Goal: Task Accomplishment & Management: Use online tool/utility

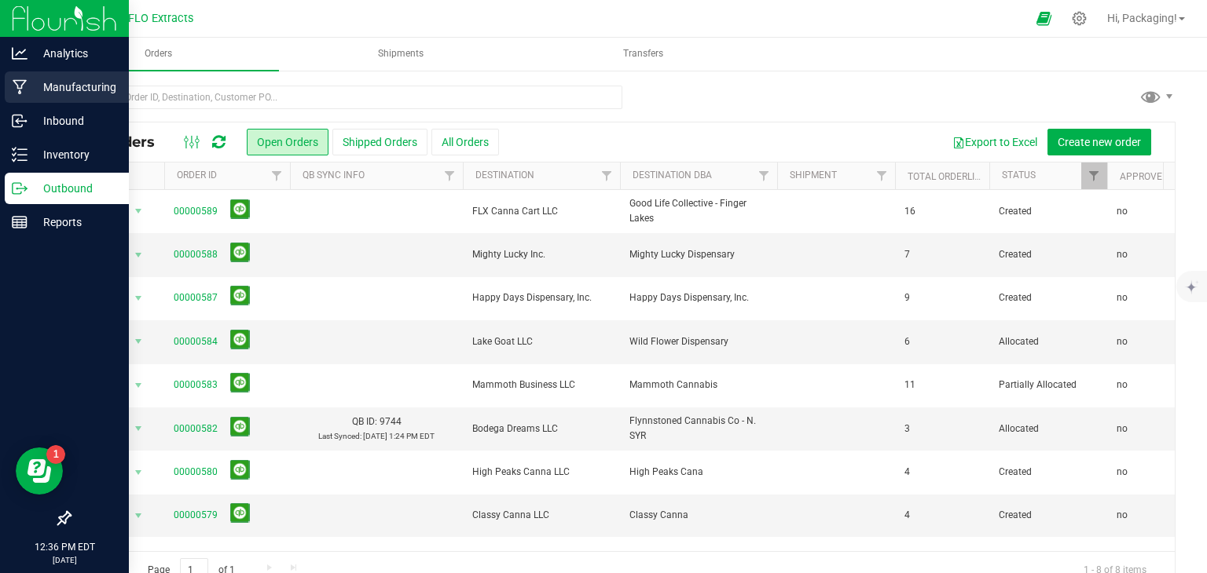
click at [61, 88] on p "Manufacturing" at bounding box center [74, 87] width 94 height 19
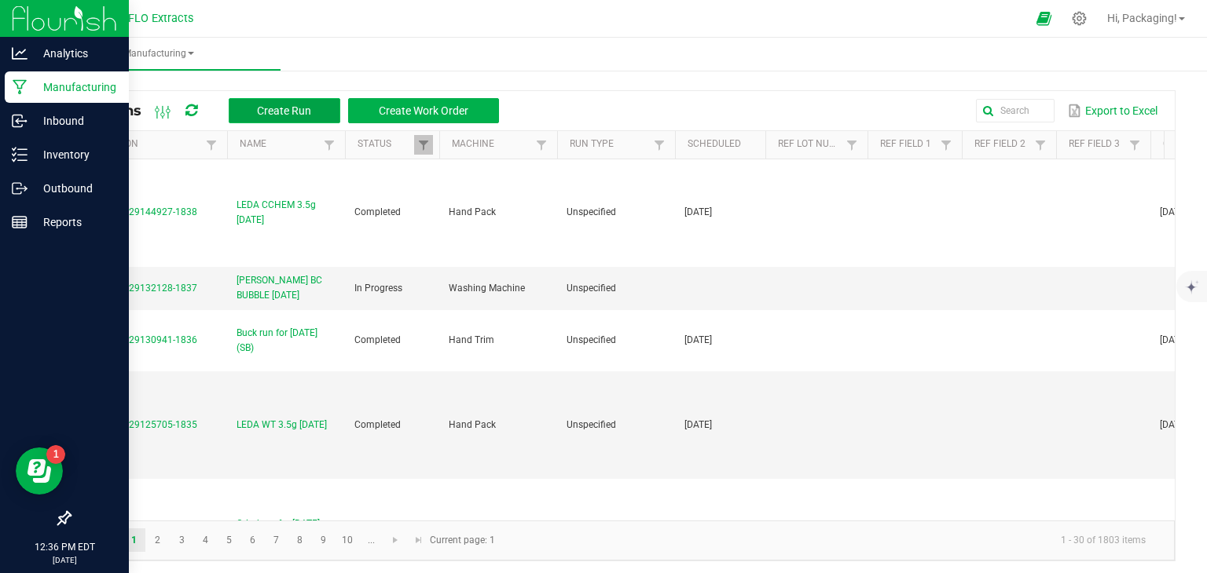
click at [289, 112] on span "Create Run" at bounding box center [284, 110] width 54 height 13
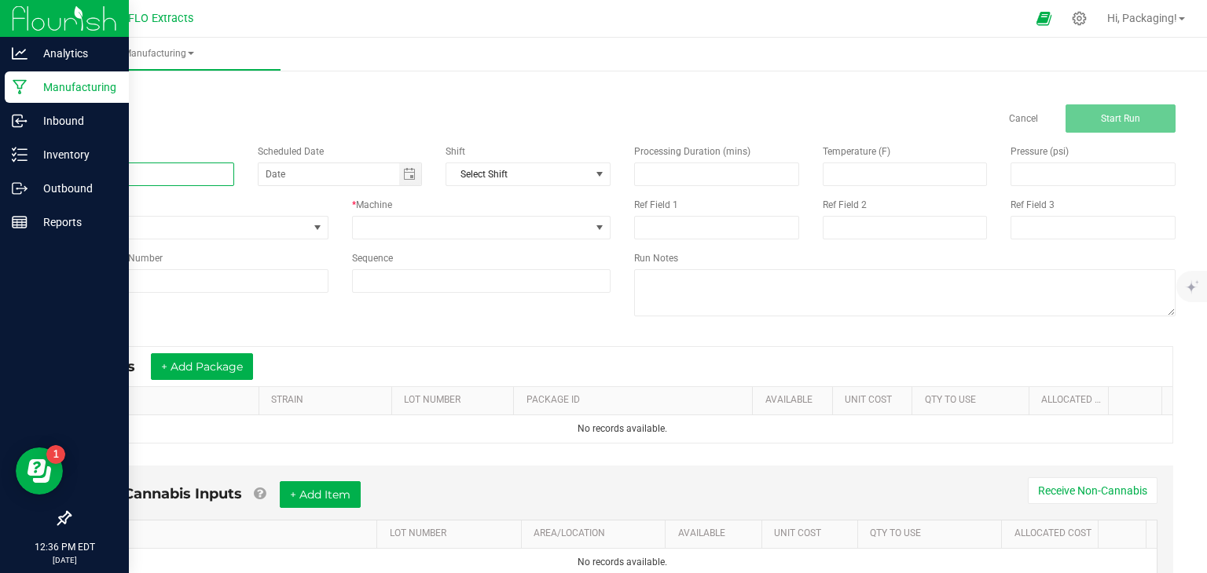
click at [126, 172] on input at bounding box center [151, 175] width 165 height 24
click at [405, 175] on span "Toggle calendar" at bounding box center [409, 174] width 13 height 13
type input "LEDA SB 3.5g [DATE]"
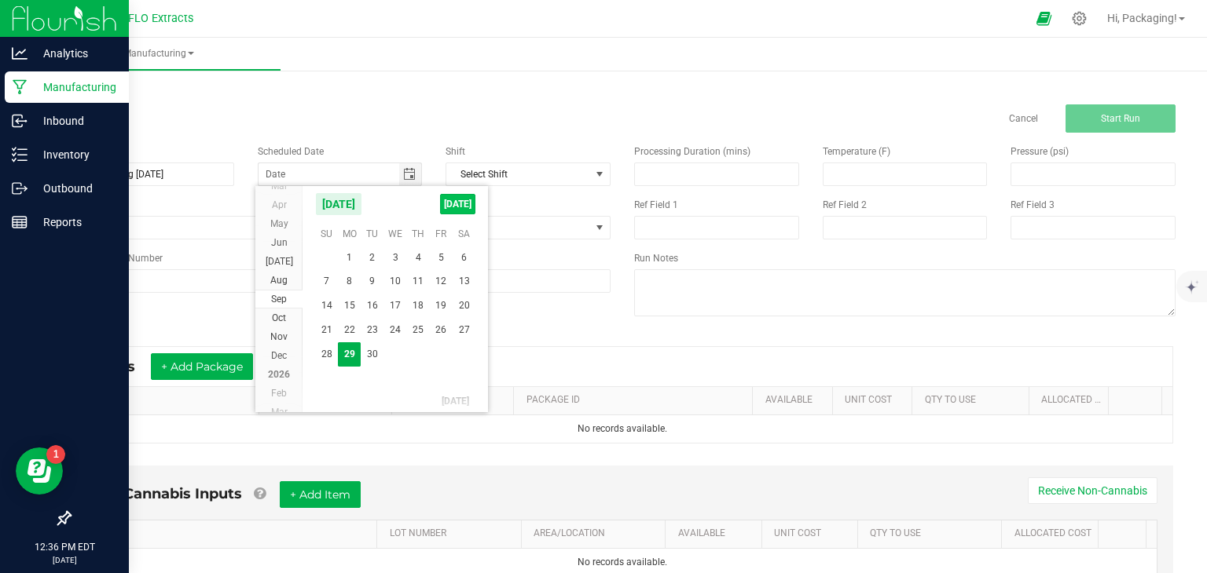
click at [452, 203] on span "[DATE]" at bounding box center [457, 204] width 35 height 20
type input "[DATE]"
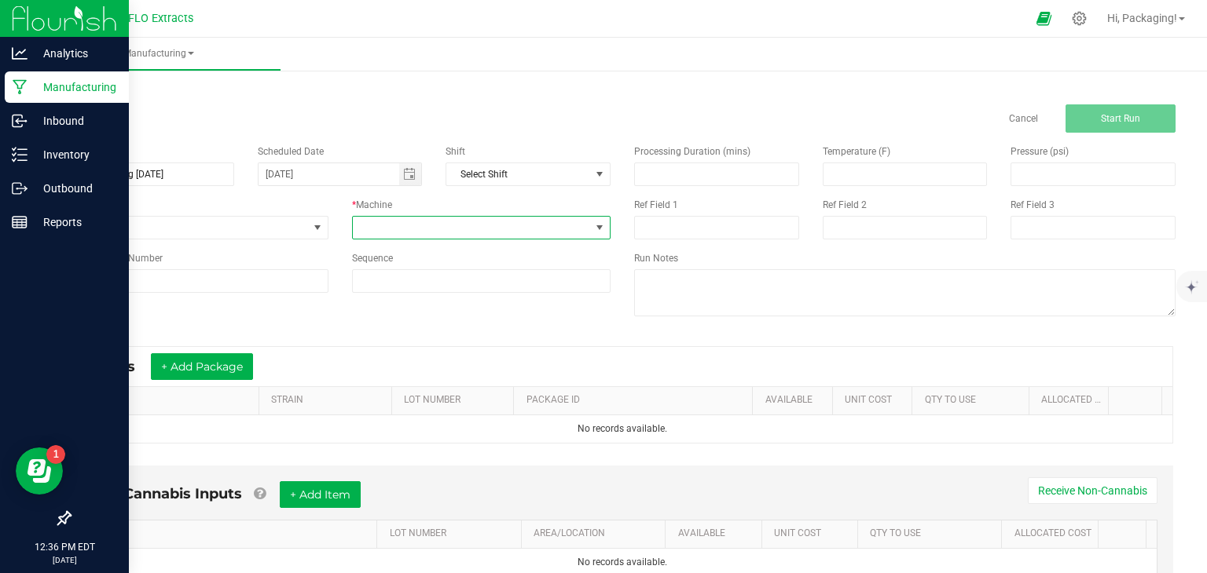
click at [593, 224] on span at bounding box center [599, 228] width 13 height 13
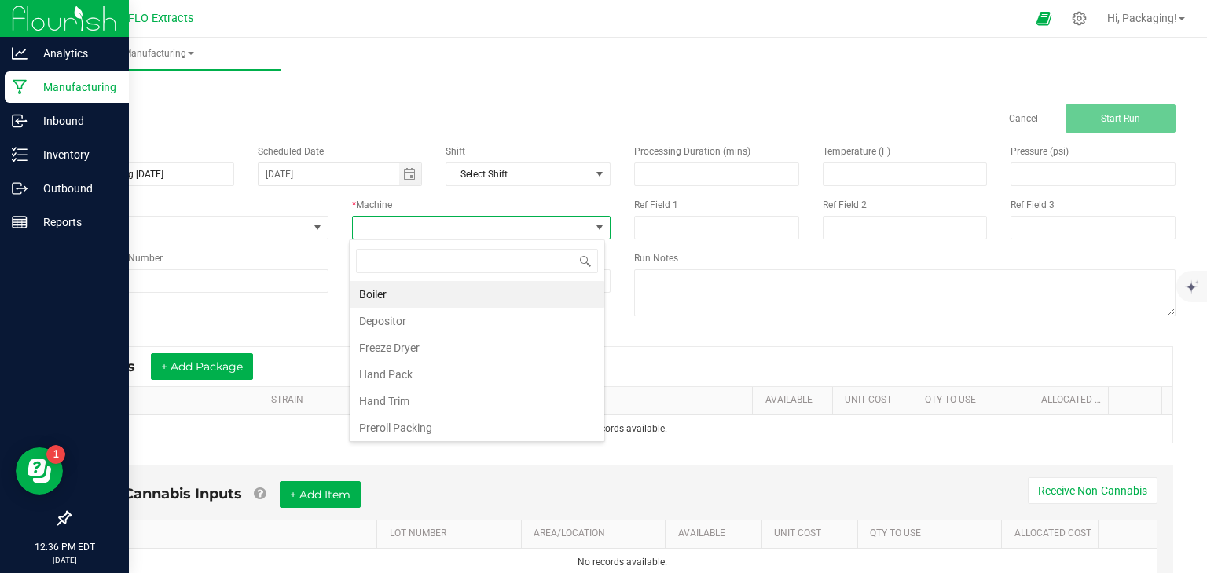
scroll to position [23, 255]
click at [474, 375] on li "Hand Pack" at bounding box center [477, 374] width 255 height 27
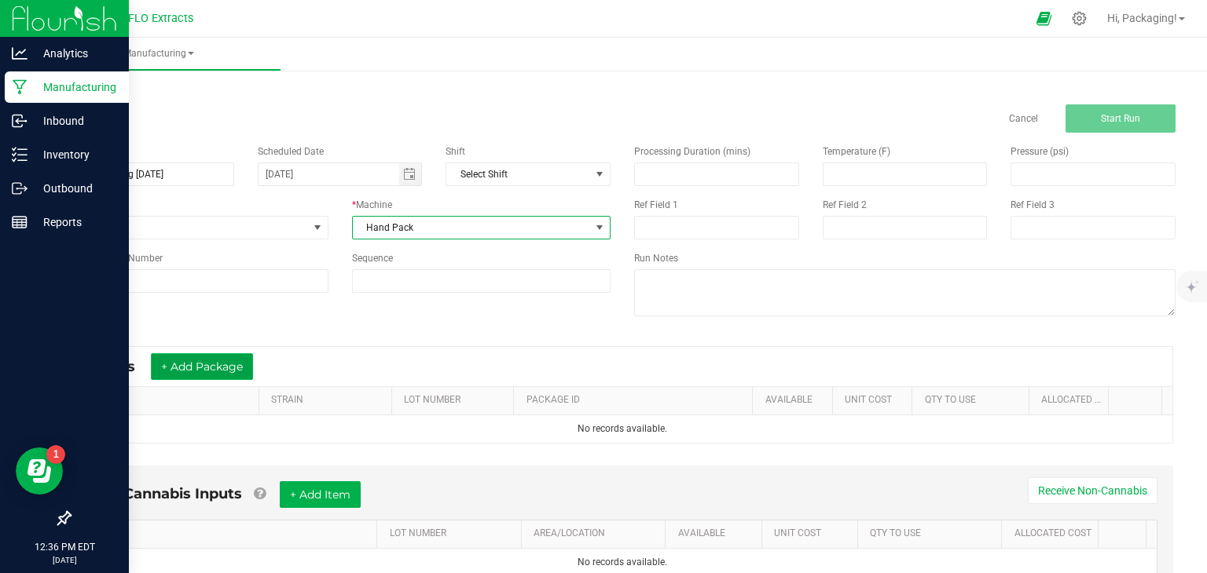
click at [236, 367] on button "+ Add Package" at bounding box center [202, 366] width 102 height 27
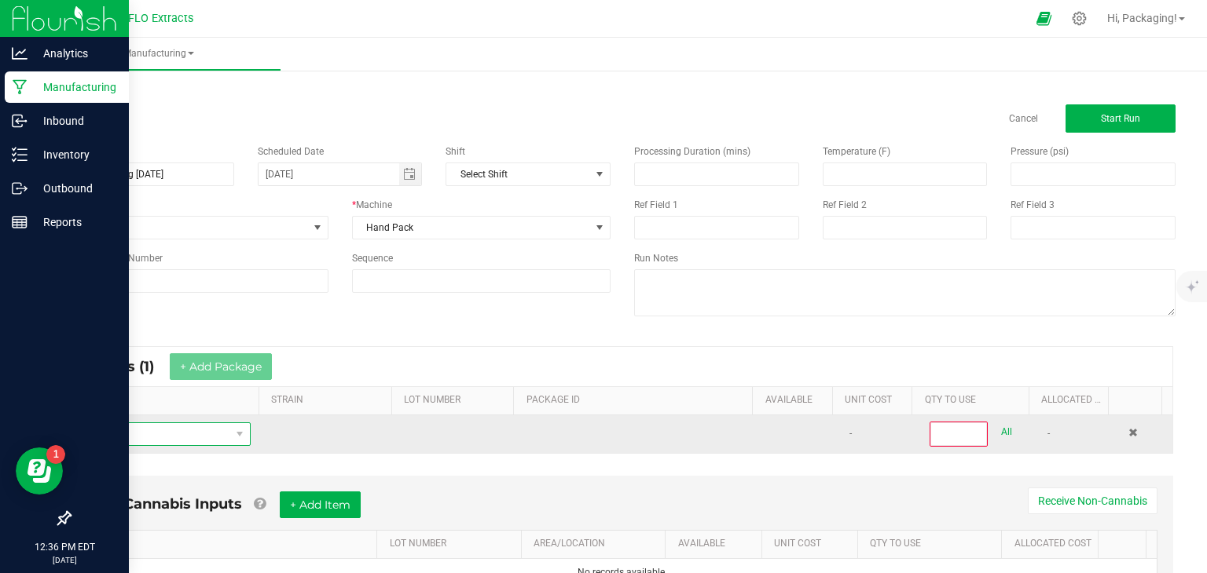
click at [160, 434] on span "NO DATA FOUND" at bounding box center [156, 434] width 148 height 22
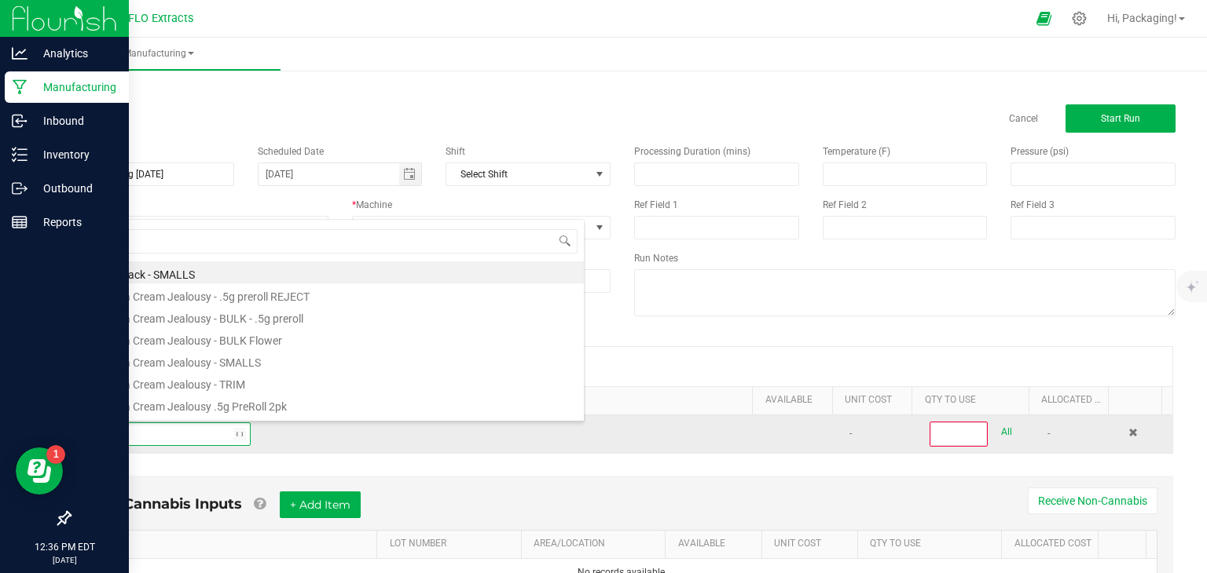
type input "STRAW"
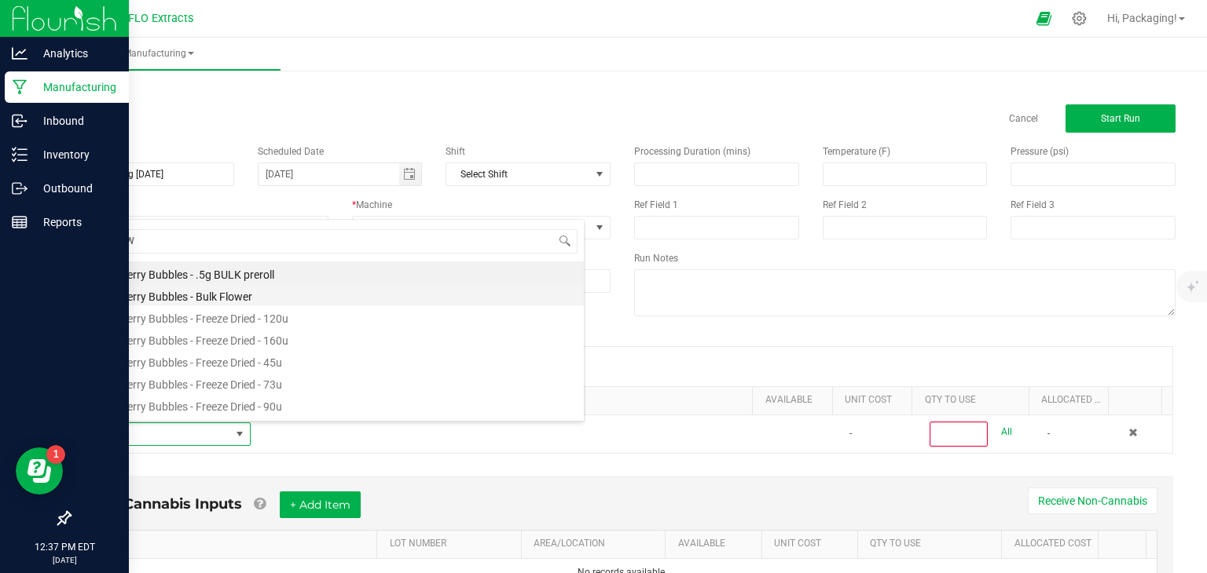
click at [232, 291] on li "Strawberry Bubbles - Bulk Flower" at bounding box center [332, 295] width 501 height 22
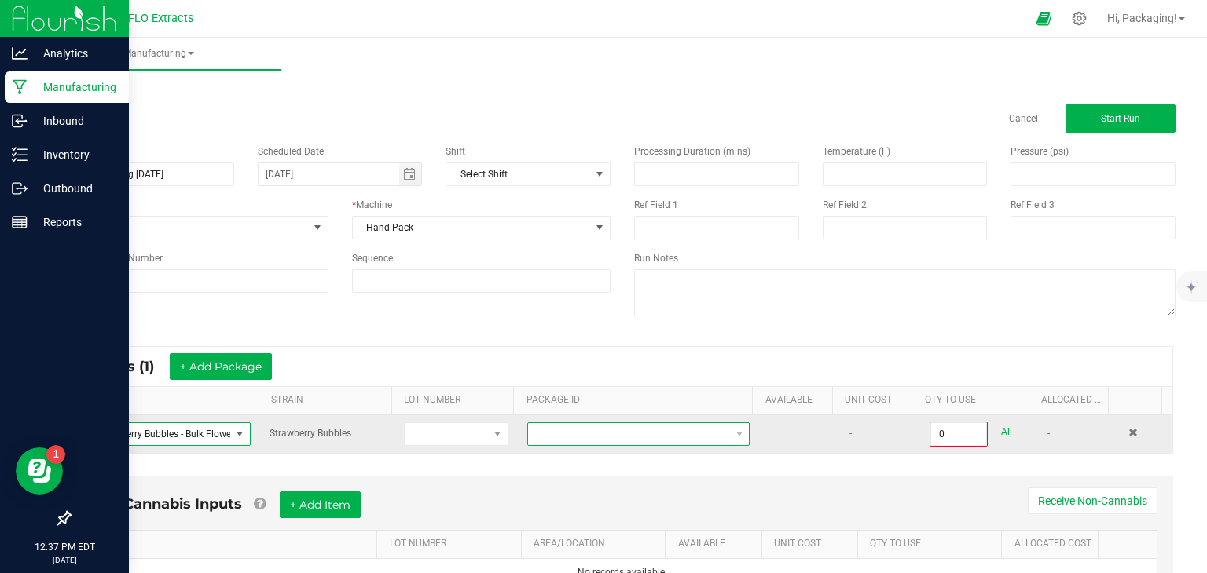
click at [566, 438] on span at bounding box center [628, 434] width 201 height 22
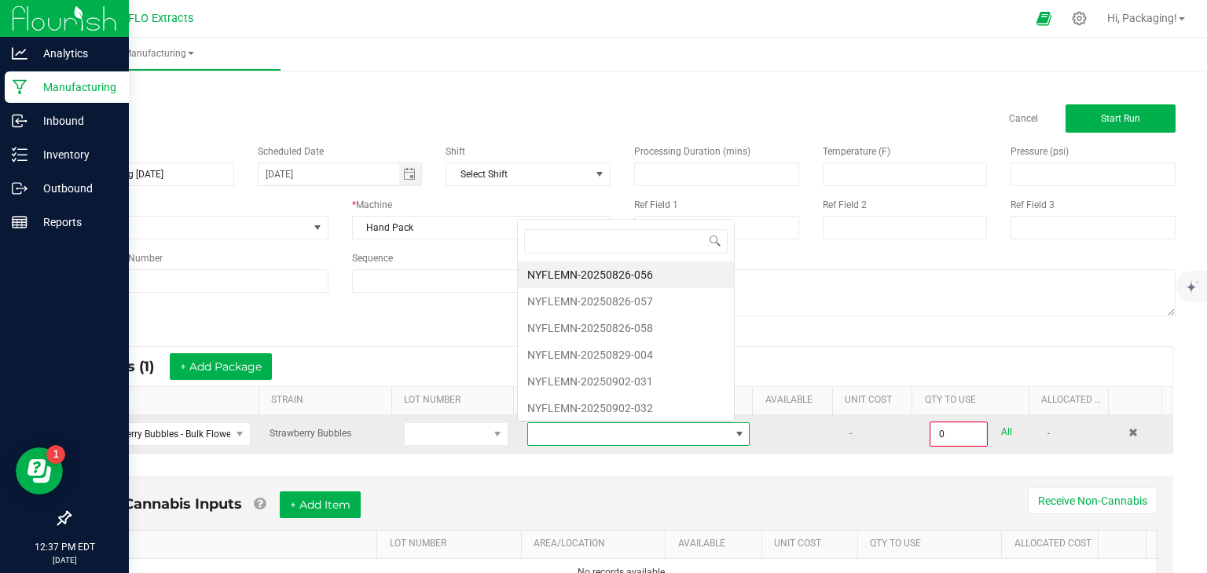
scroll to position [23, 214]
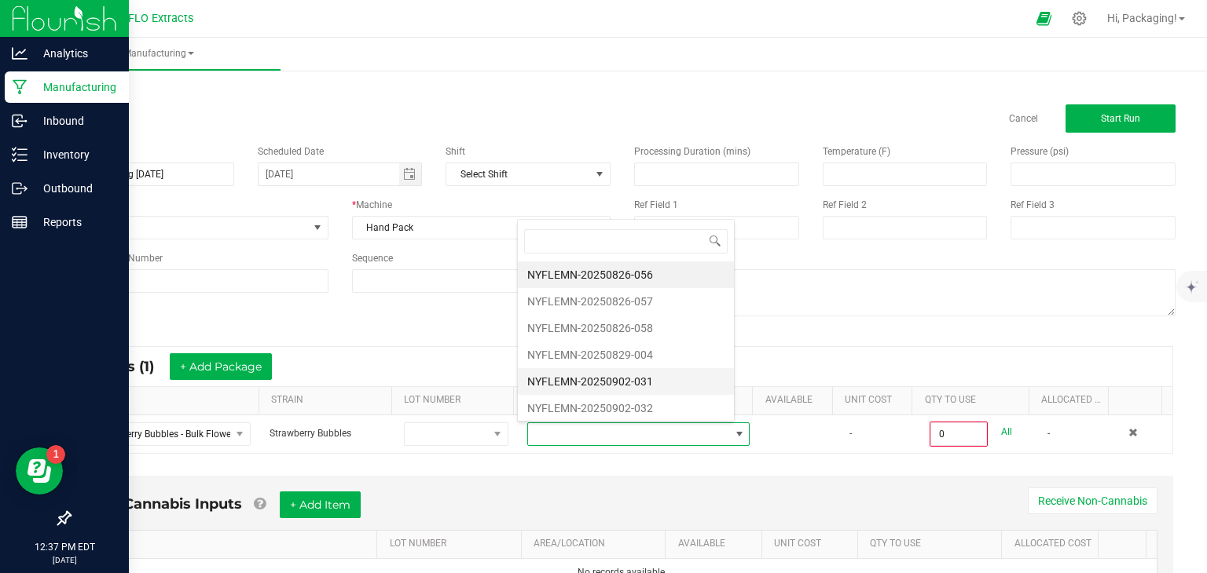
click at [588, 386] on li "NYFLEMN-20250902-031" at bounding box center [626, 381] width 216 height 27
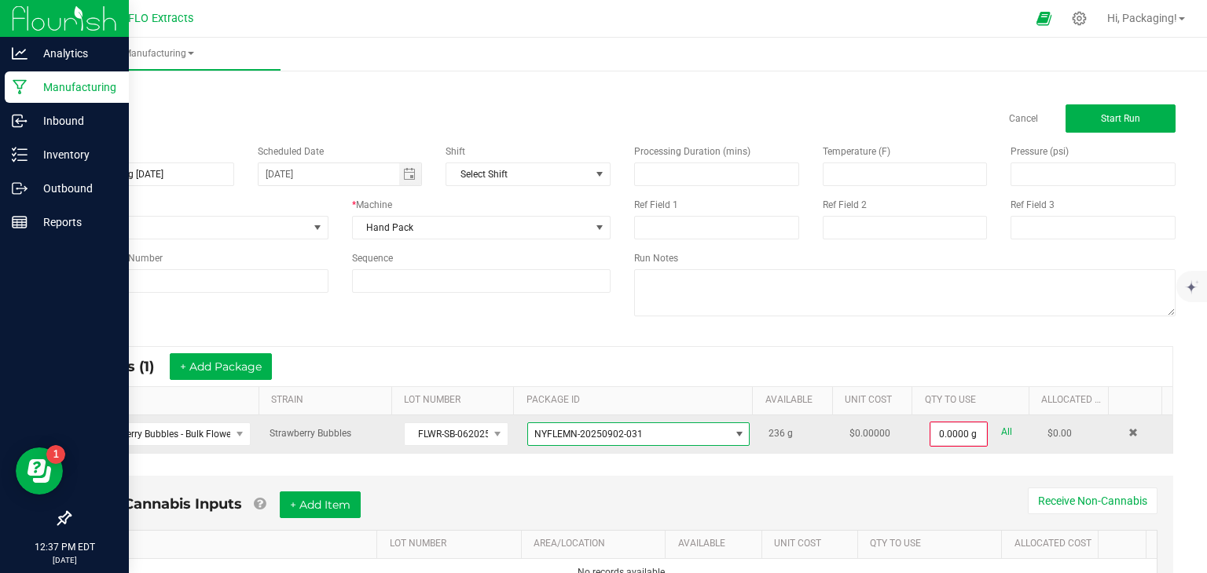
click at [1001, 428] on link "All" at bounding box center [1006, 432] width 11 height 21
type input "236.0000 g"
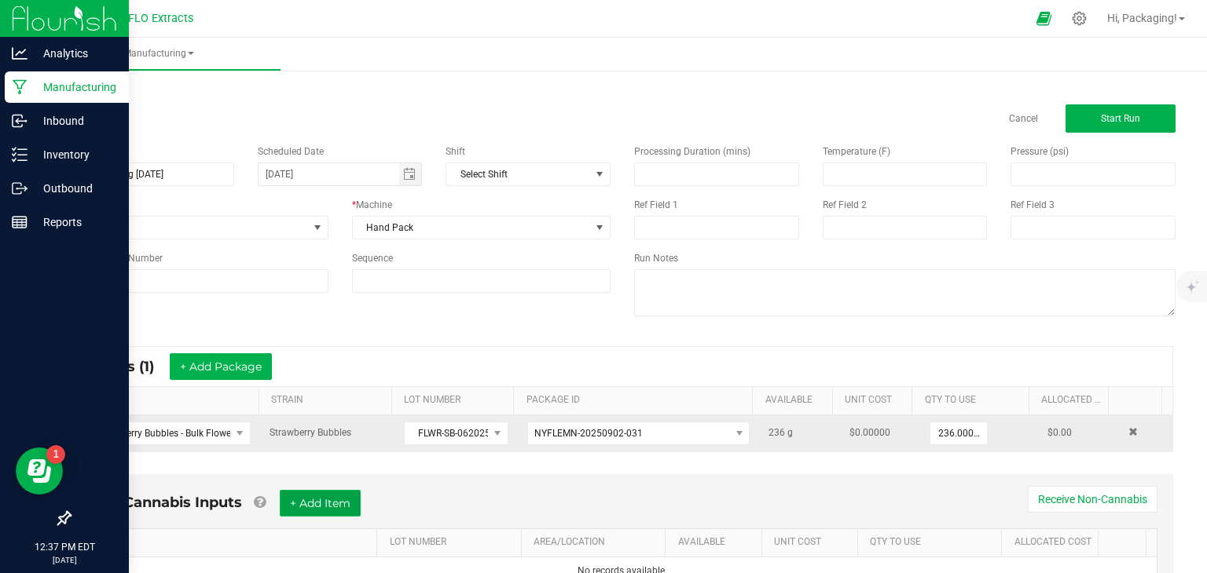
click at [329, 505] on button "+ Add Item" at bounding box center [320, 503] width 81 height 27
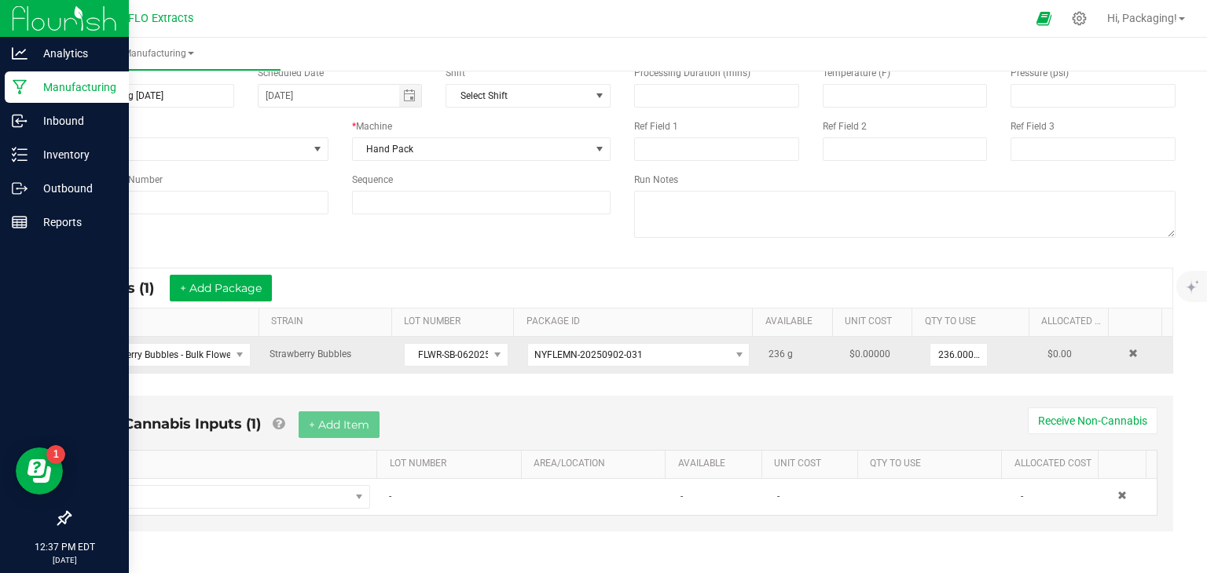
scroll to position [79, 0]
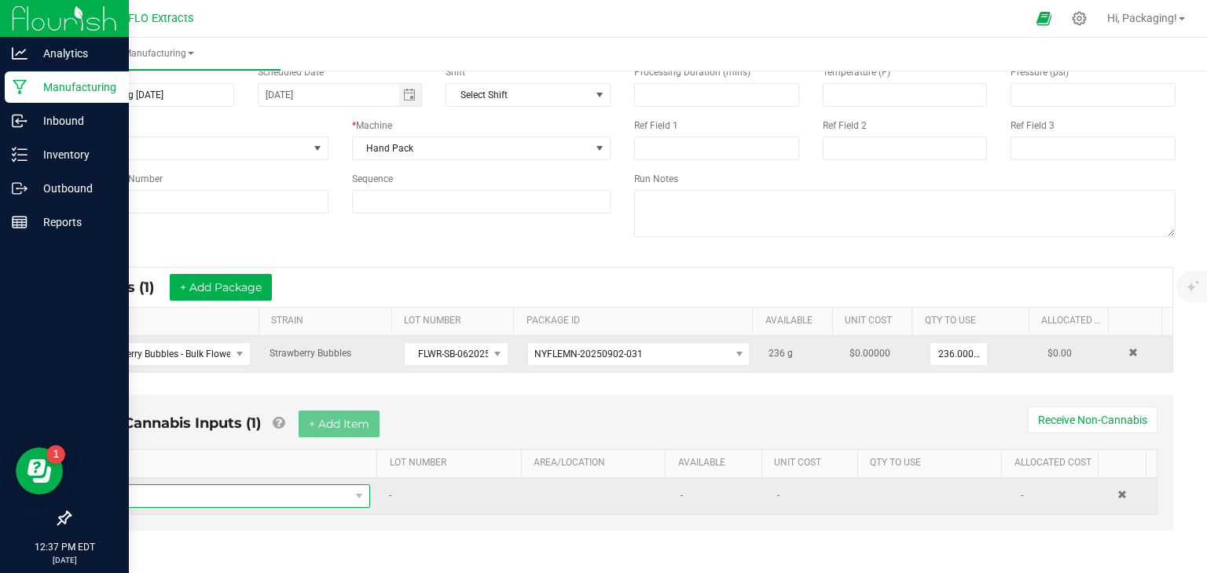
click at [215, 493] on span "NO DATA FOUND" at bounding box center [223, 496] width 251 height 22
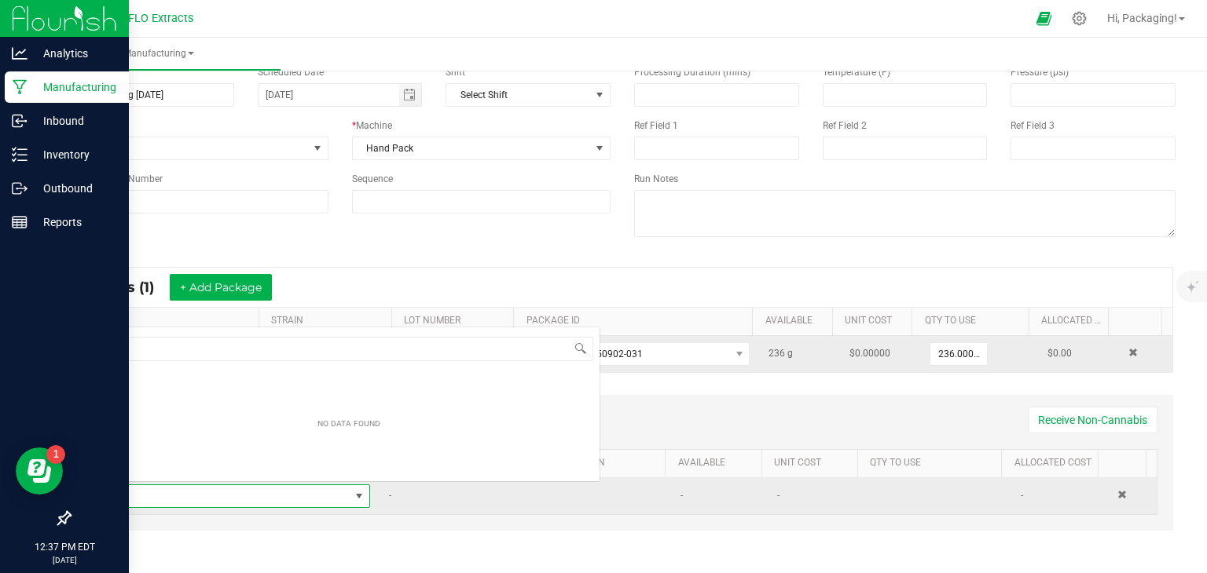
scroll to position [23, 262]
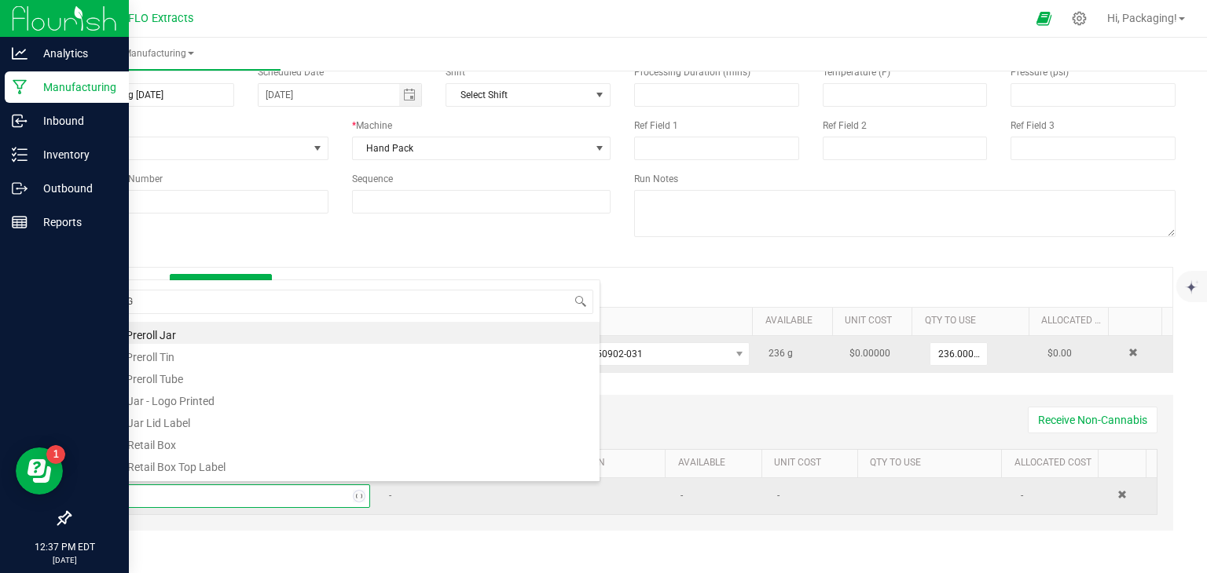
type input "EIGH"
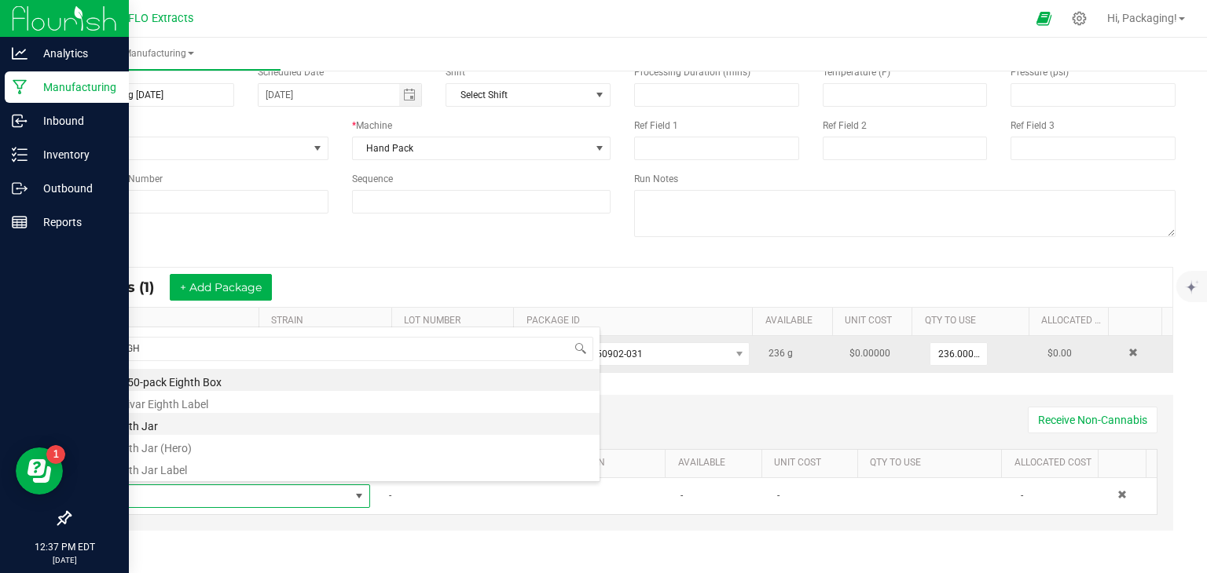
click at [203, 428] on li "Eighth Jar" at bounding box center [348, 424] width 501 height 22
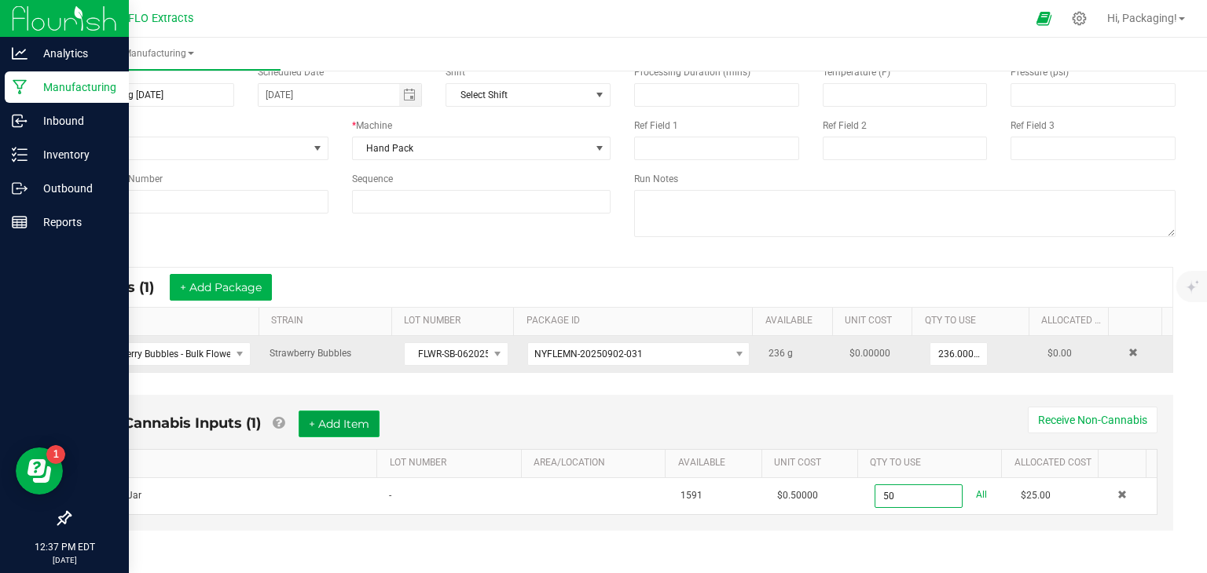
type input "50 ea"
click at [355, 419] on button "+ Add Item" at bounding box center [338, 424] width 81 height 27
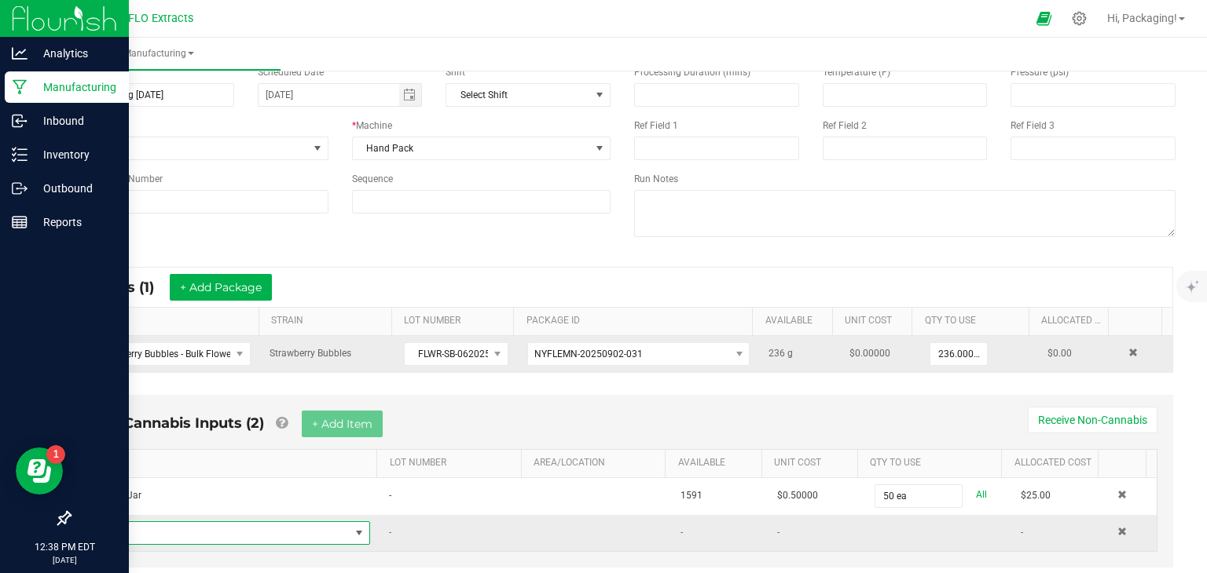
click at [353, 527] on span "NO DATA FOUND" at bounding box center [359, 533] width 13 height 13
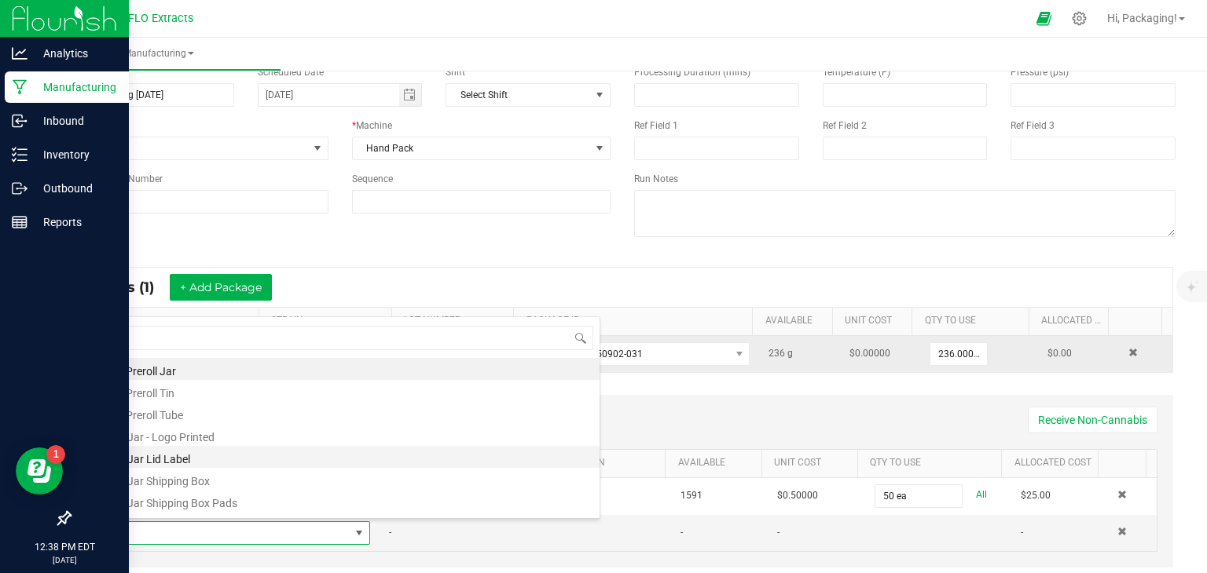
click at [342, 463] on li "1/8 Jar Lid Label" at bounding box center [348, 457] width 501 height 22
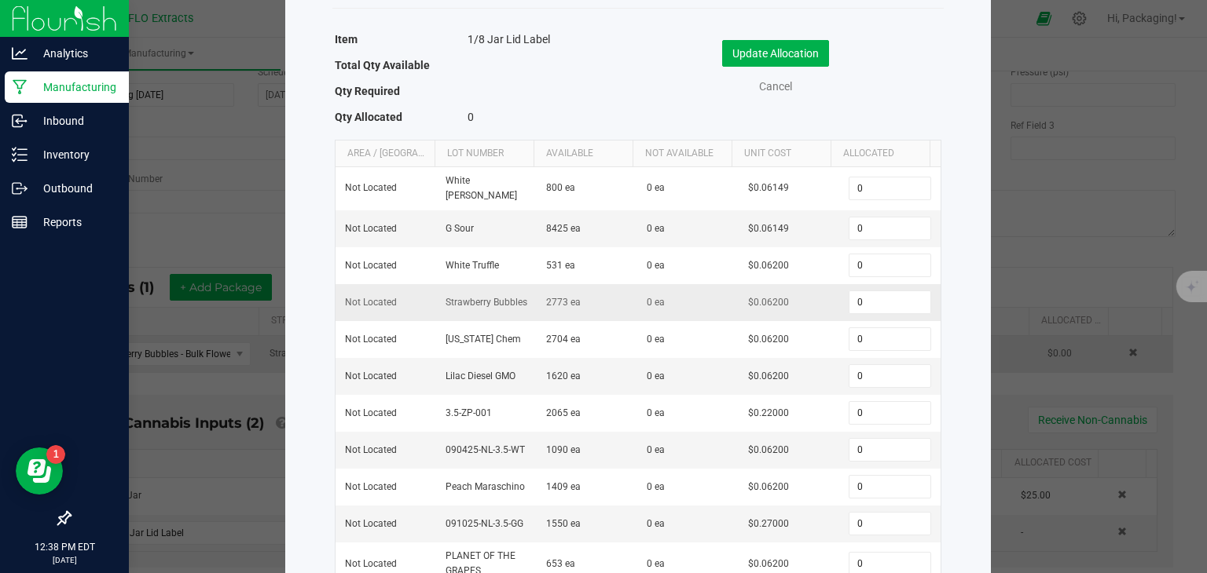
scroll to position [85, 0]
click at [883, 302] on input "0" at bounding box center [889, 302] width 80 height 22
type input "50"
click at [793, 55] on button "Update Allocation" at bounding box center [775, 53] width 107 height 27
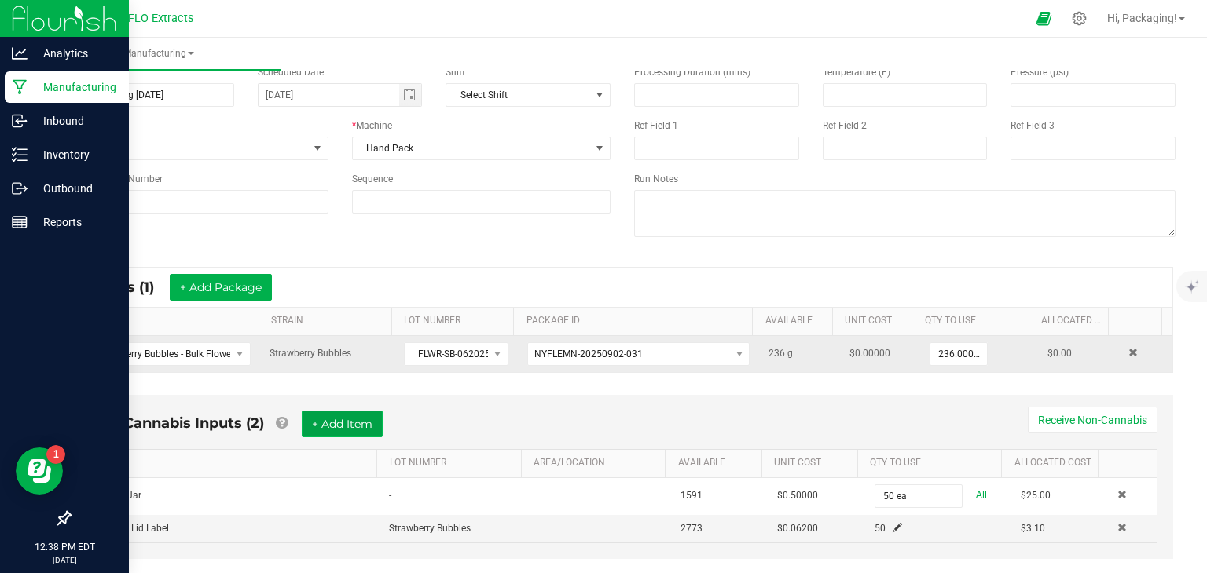
click at [346, 421] on button "+ Add Item" at bounding box center [342, 424] width 81 height 27
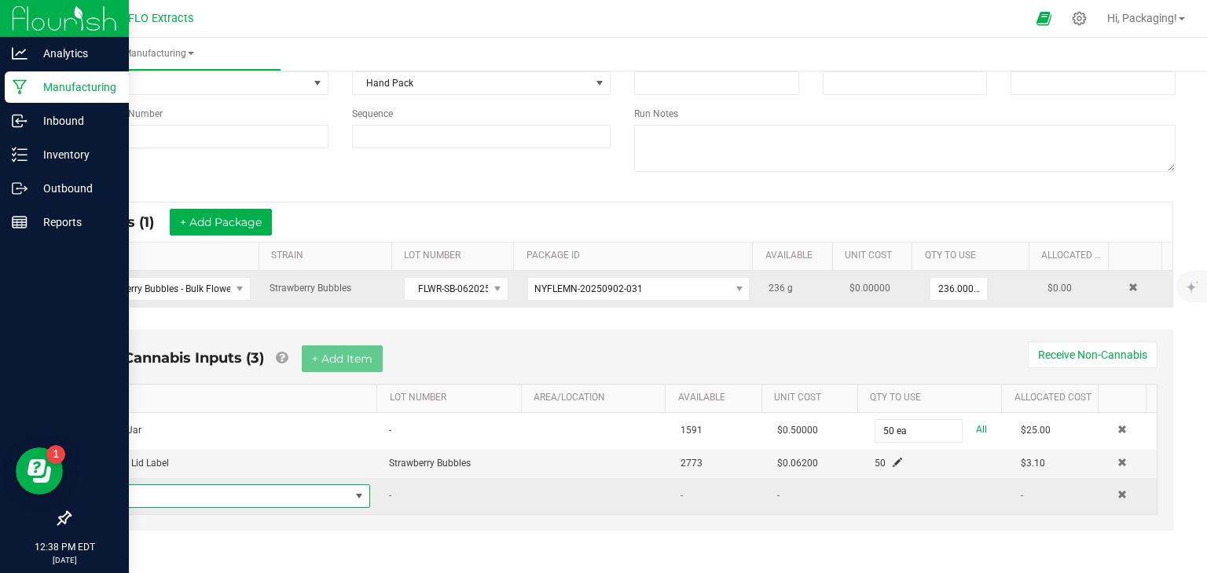
click at [353, 490] on span "NO DATA FOUND" at bounding box center [359, 496] width 13 height 13
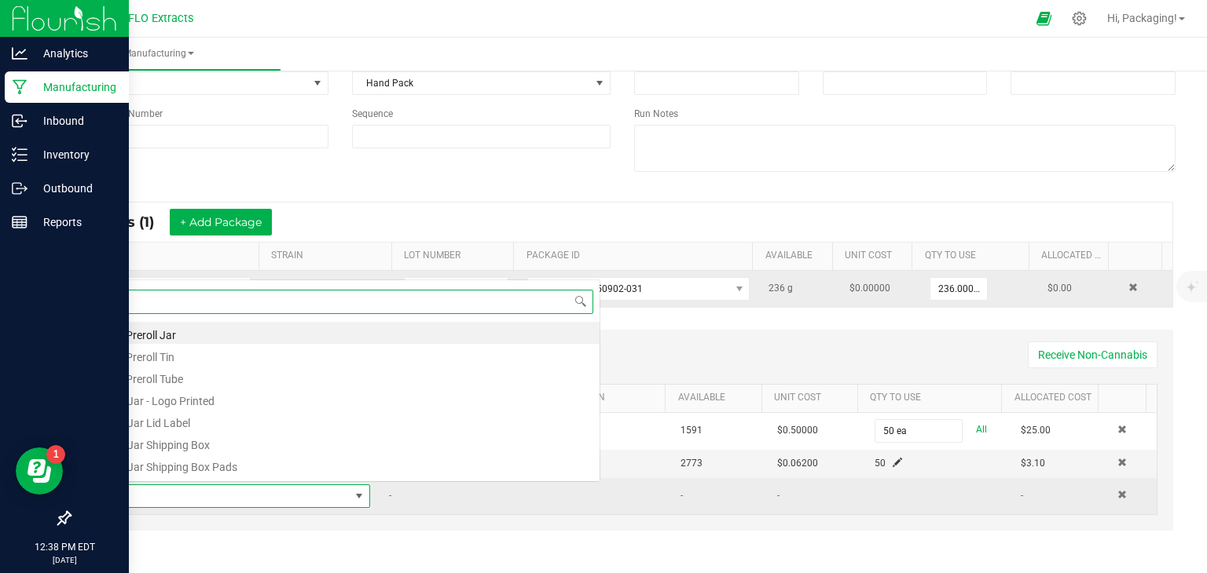
scroll to position [23, 262]
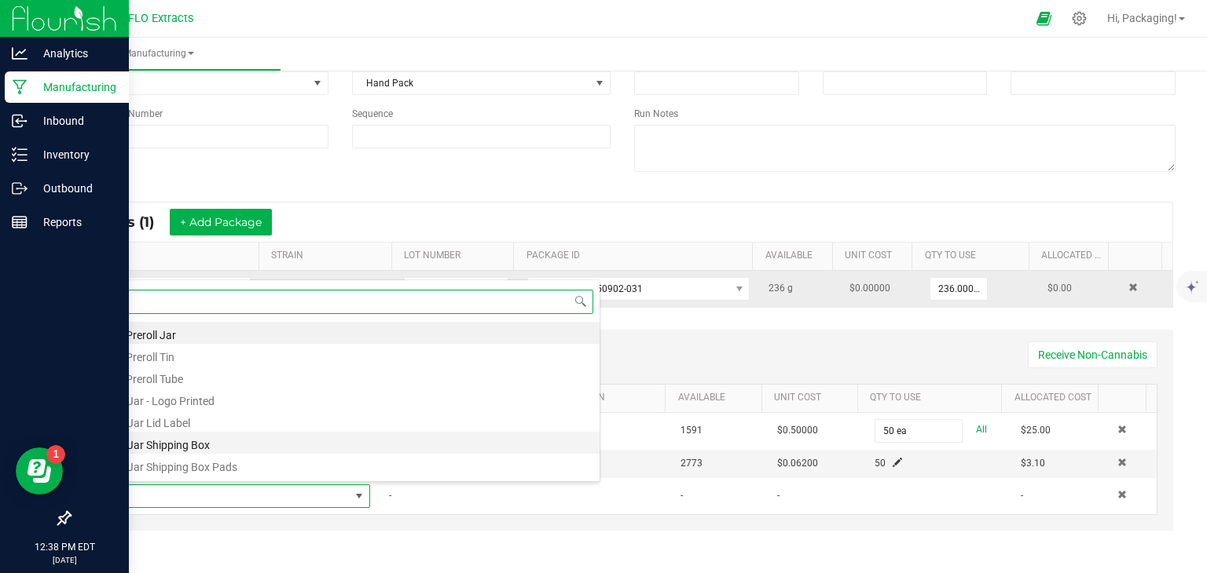
click at [343, 444] on li "1/8 Jar Shipping Box" at bounding box center [348, 443] width 501 height 22
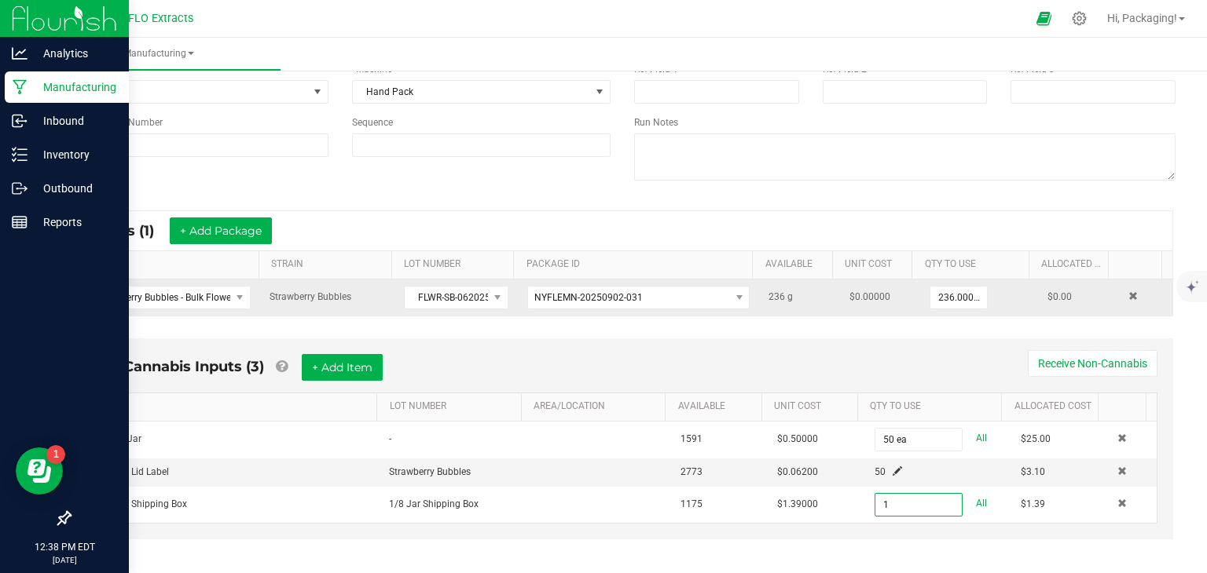
scroll to position [145, 0]
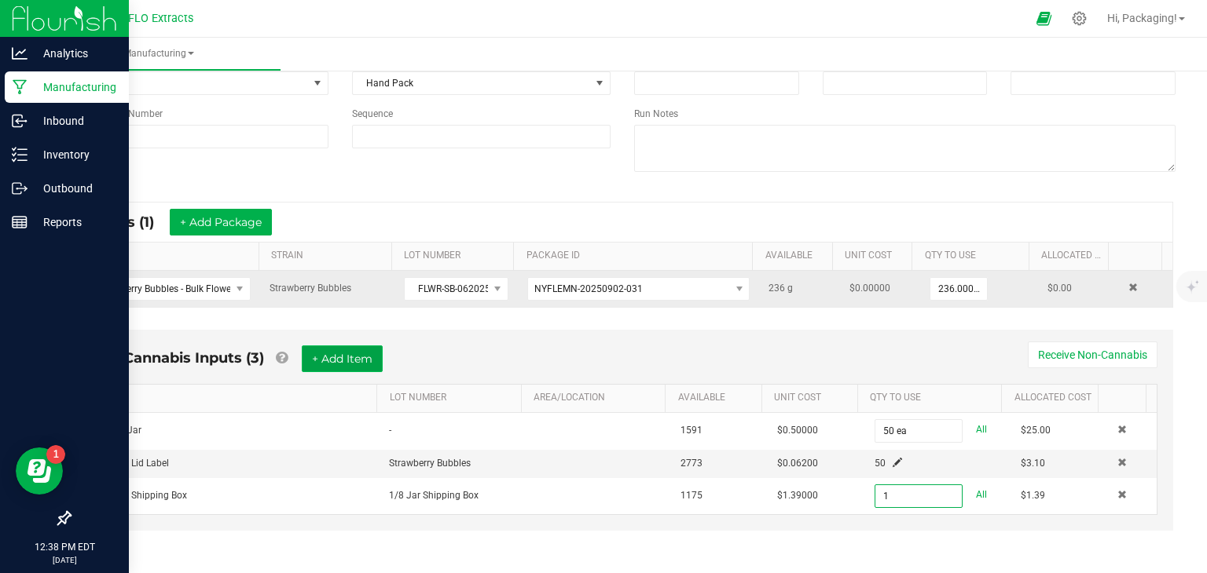
type input "1 ea"
click at [340, 359] on button "+ Add Item" at bounding box center [342, 359] width 81 height 27
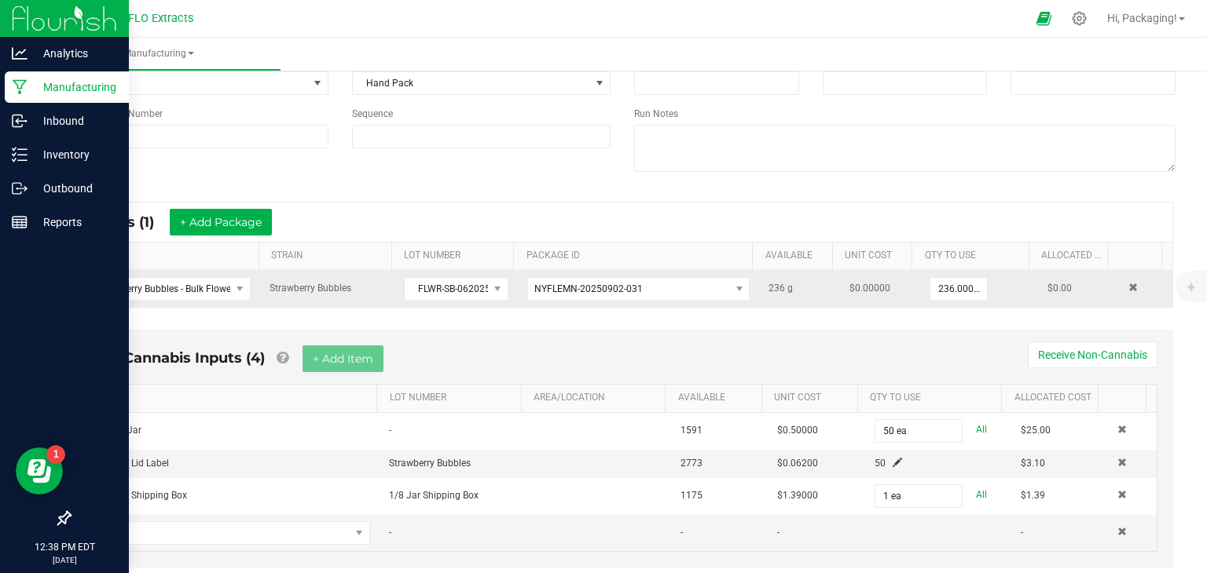
scroll to position [181, 0]
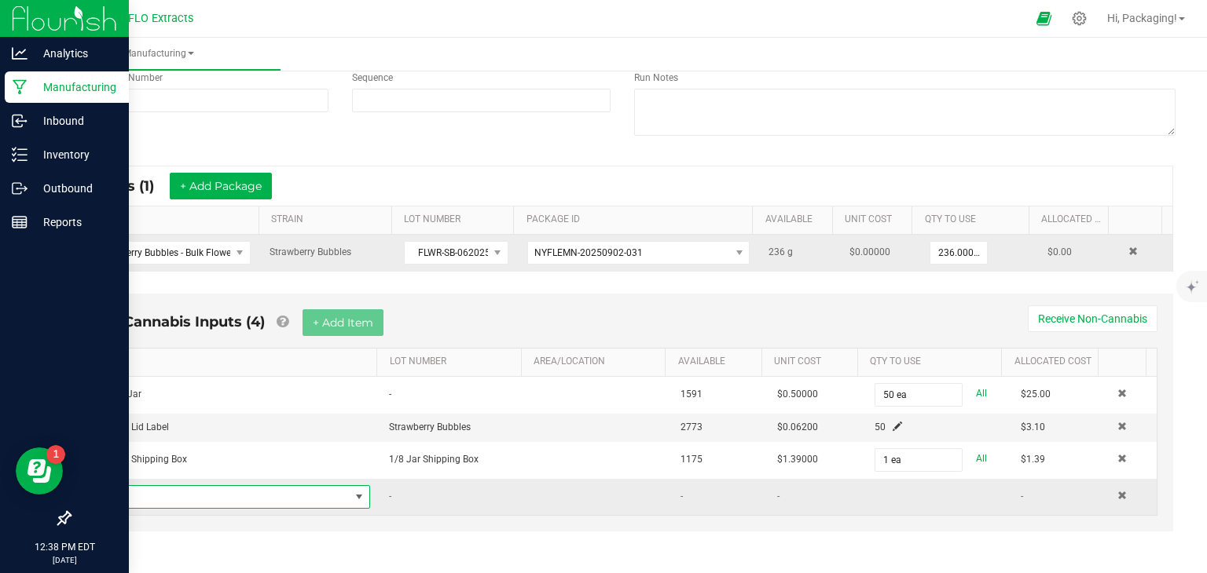
click at [353, 491] on span "NO DATA FOUND" at bounding box center [359, 497] width 13 height 13
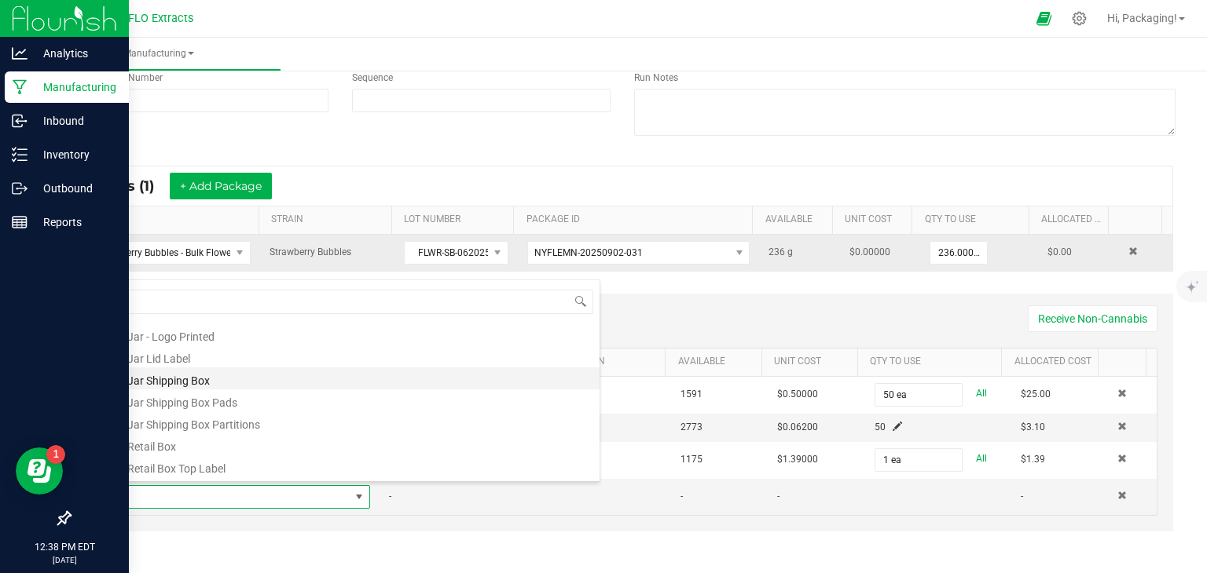
scroll to position [65, 0]
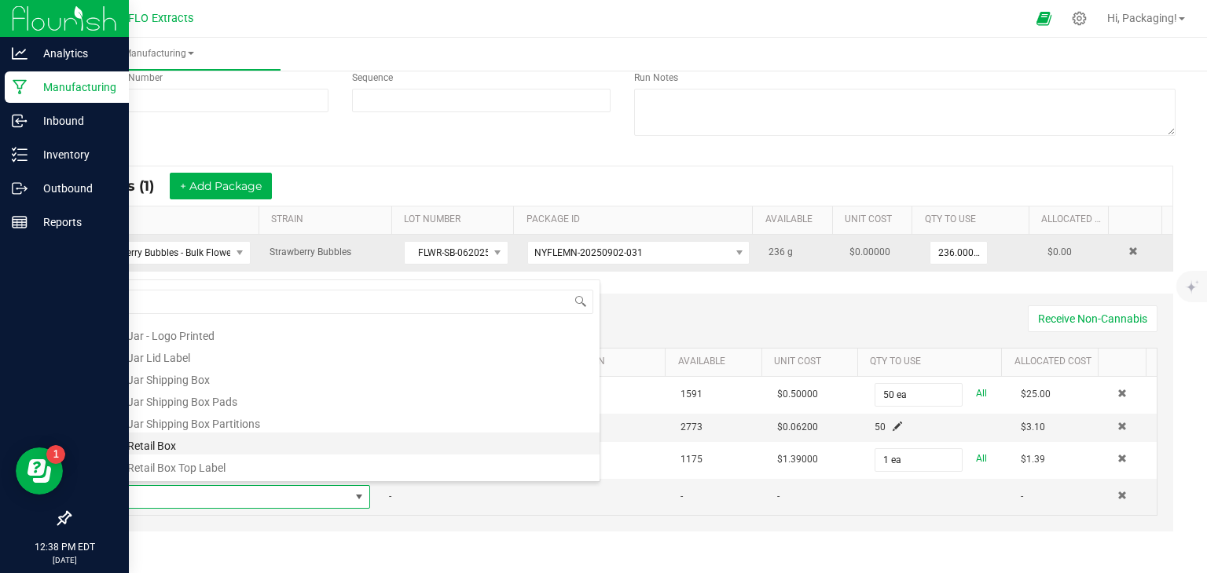
click at [336, 445] on li "1/8 Retail Box" at bounding box center [348, 444] width 501 height 22
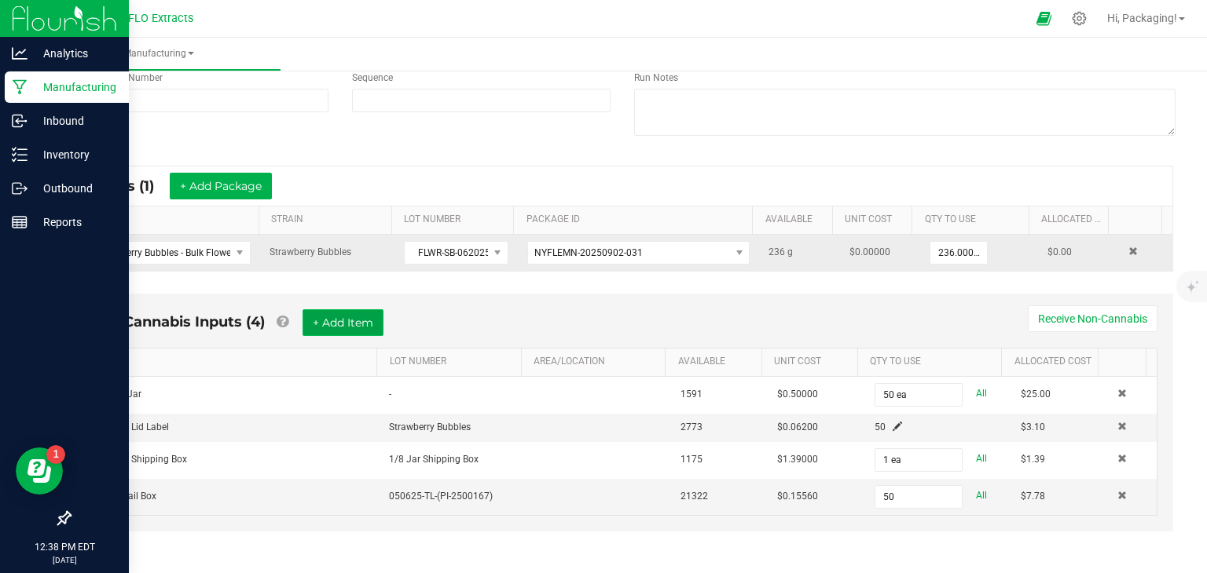
type input "50 ea"
click at [352, 318] on button "+ Add Item" at bounding box center [342, 322] width 81 height 27
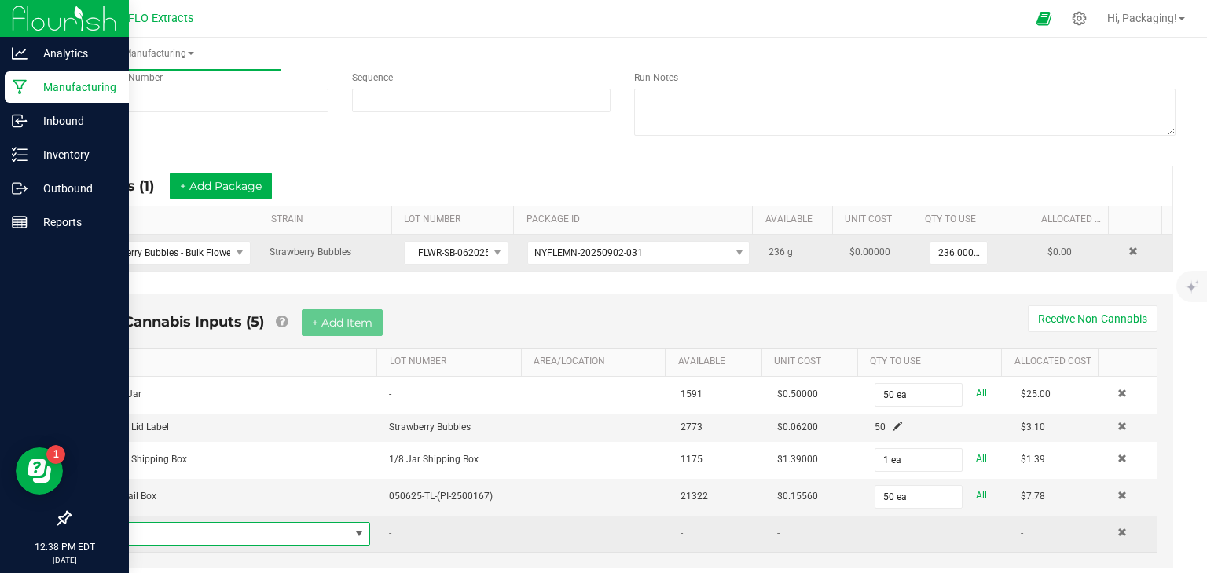
click at [355, 530] on span "NO DATA FOUND" at bounding box center [359, 534] width 13 height 13
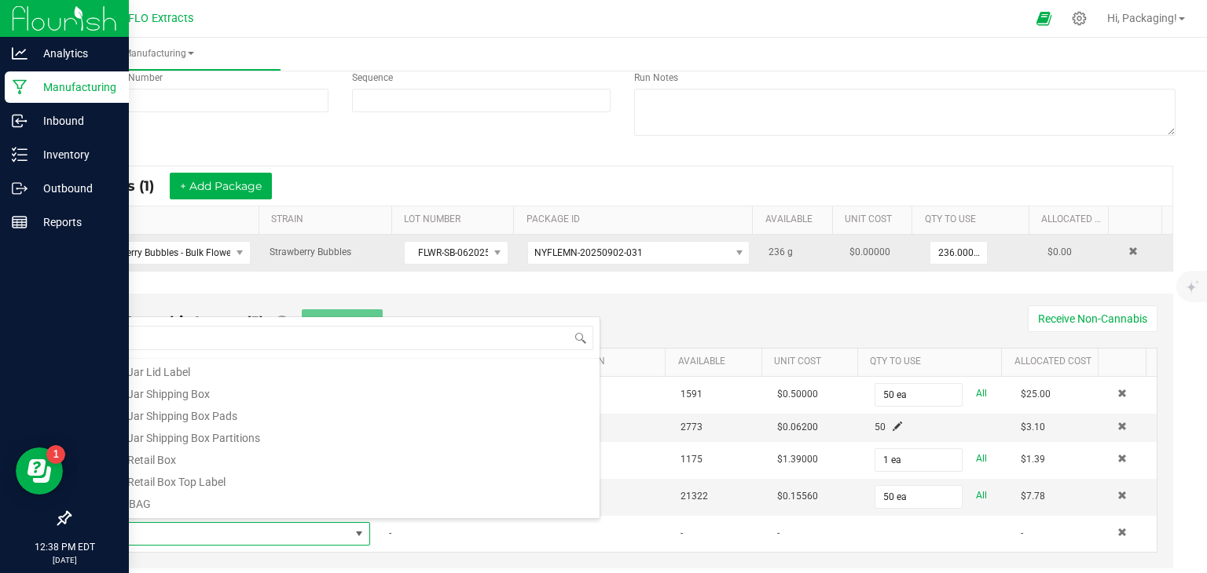
scroll to position [88, 0]
click at [310, 485] on li "1/8 Retail Box Top Label" at bounding box center [348, 479] width 501 height 22
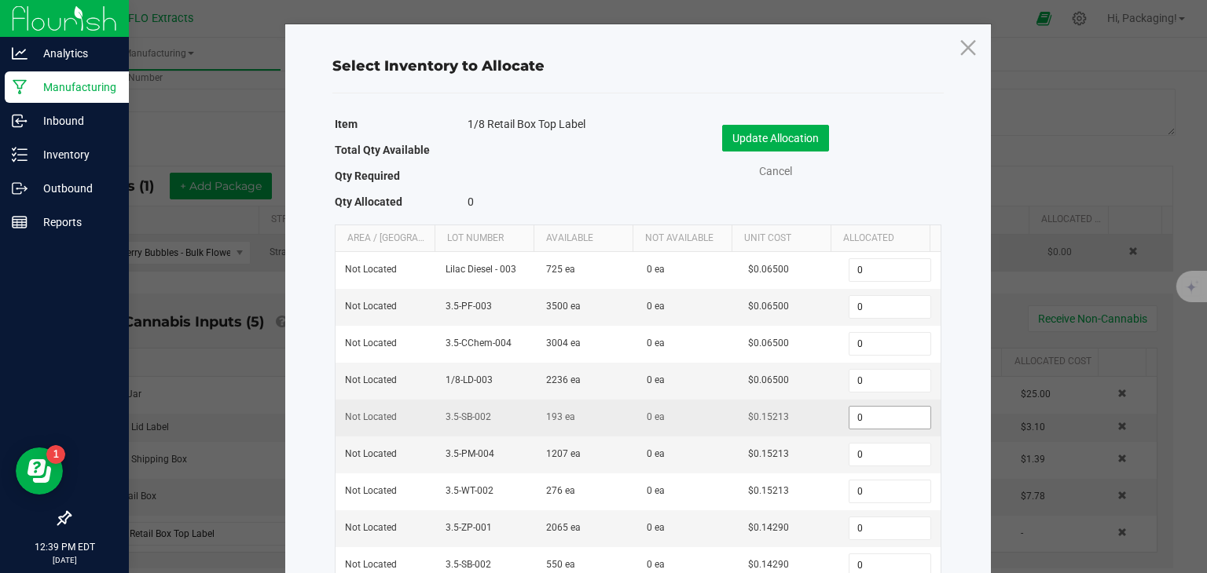
click at [857, 414] on input "0" at bounding box center [889, 418] width 80 height 22
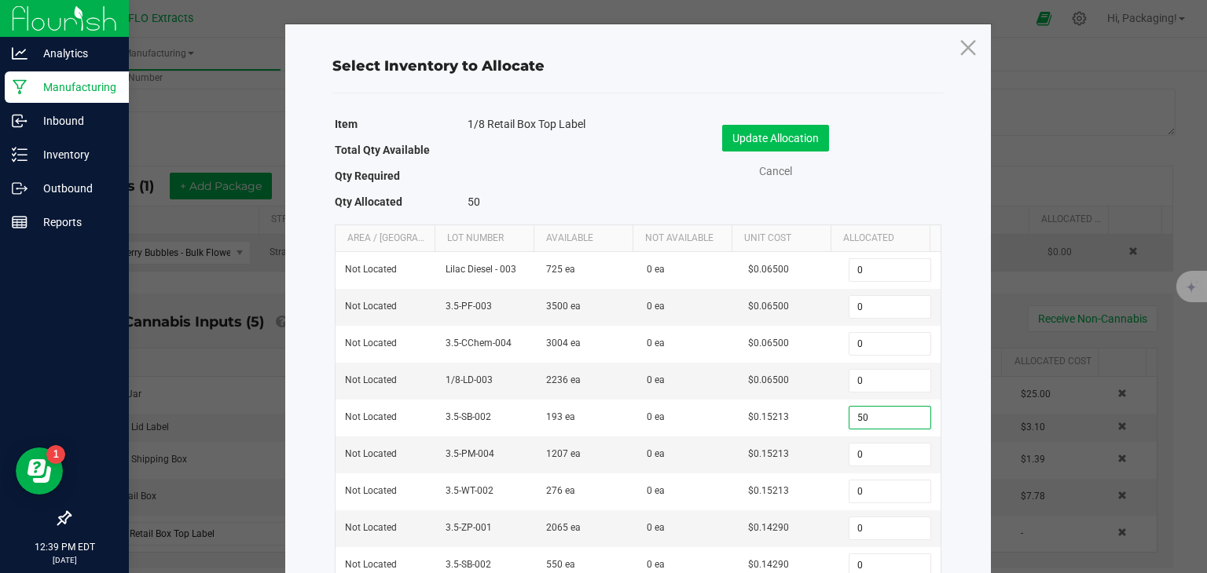
type input "50"
click at [786, 132] on button "Update Allocation" at bounding box center [775, 138] width 107 height 27
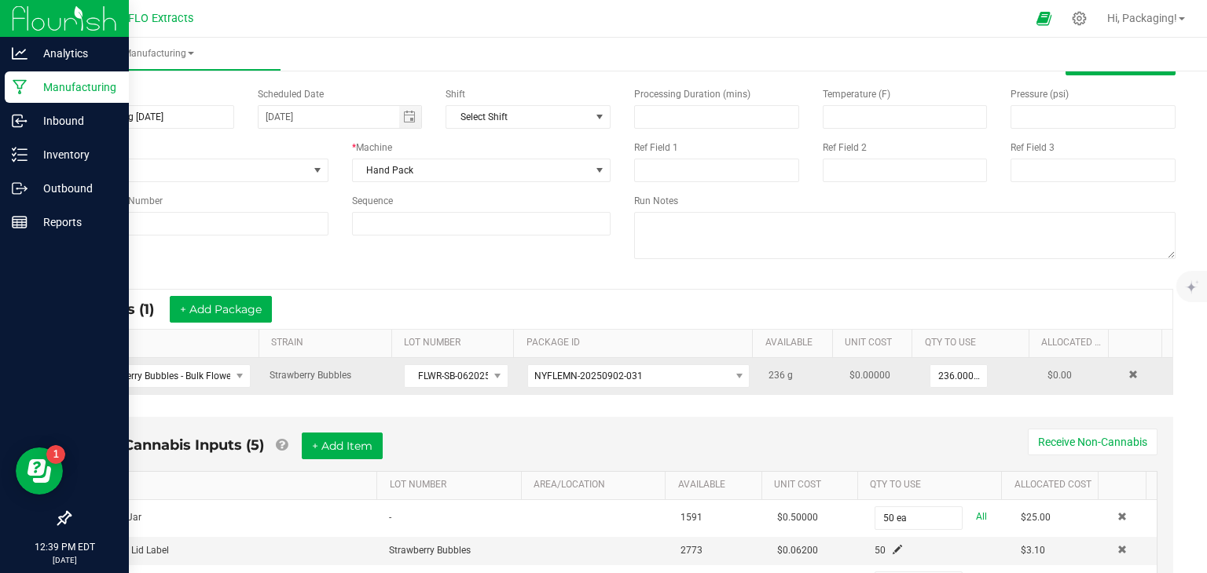
scroll to position [0, 0]
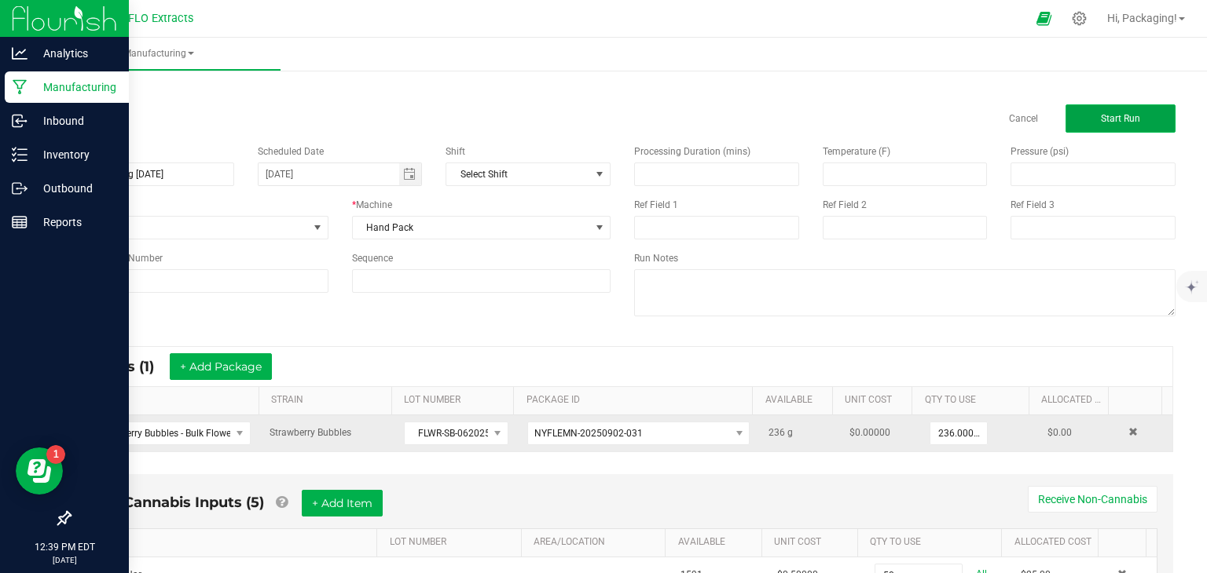
click at [1106, 117] on span "Start Run" at bounding box center [1119, 118] width 39 height 11
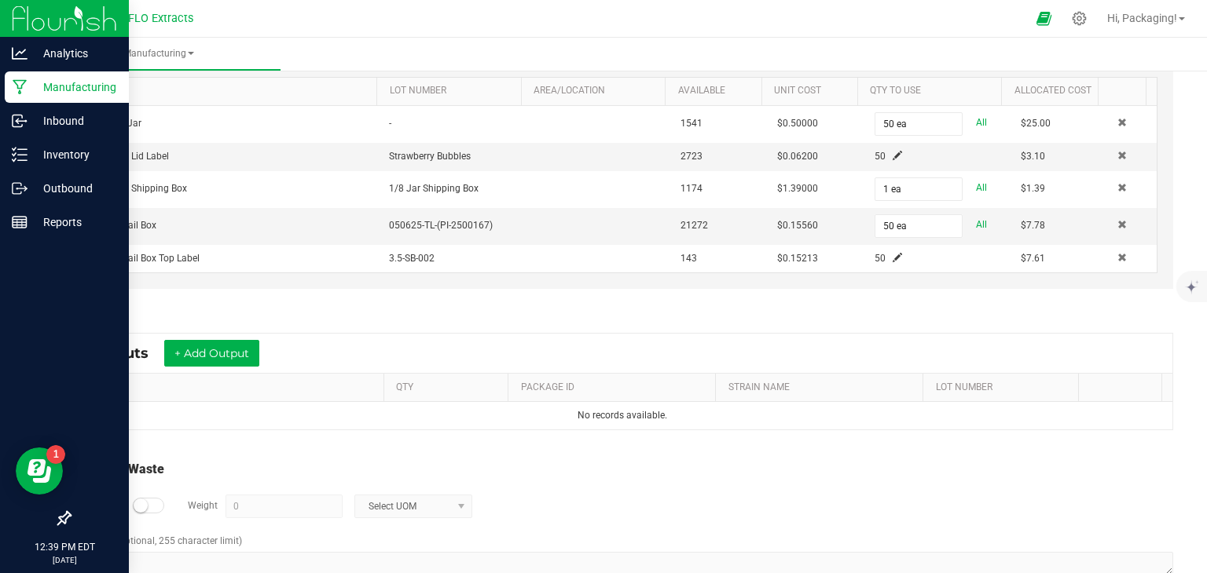
scroll to position [529, 0]
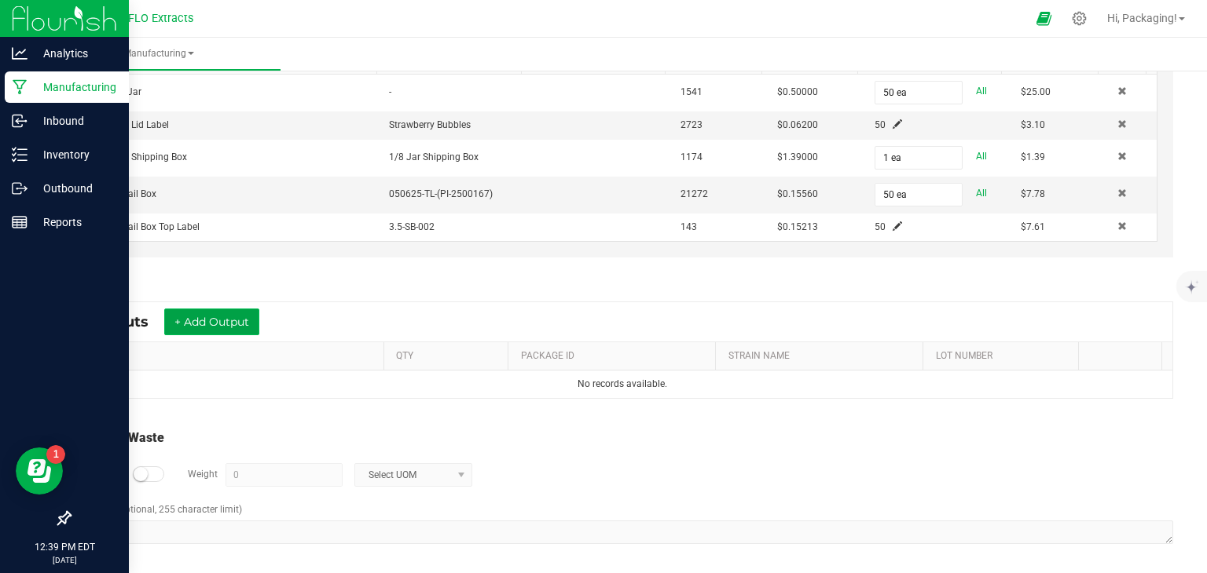
click at [221, 317] on button "+ Add Output" at bounding box center [211, 322] width 95 height 27
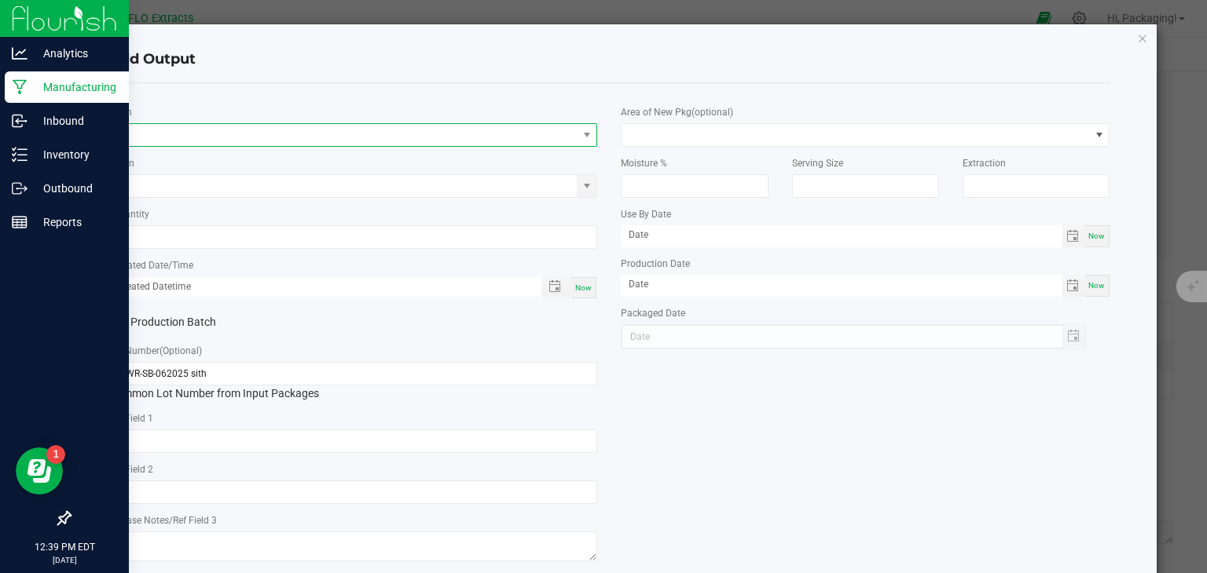
click at [183, 126] on span "NO DATA FOUND" at bounding box center [343, 135] width 467 height 22
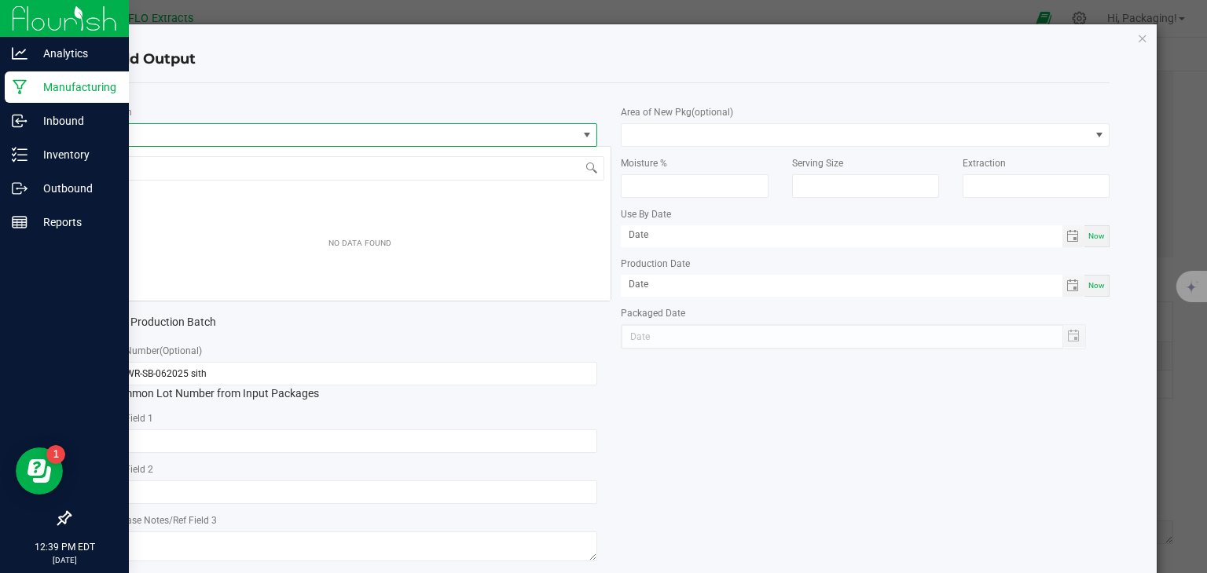
scroll to position [23, 483]
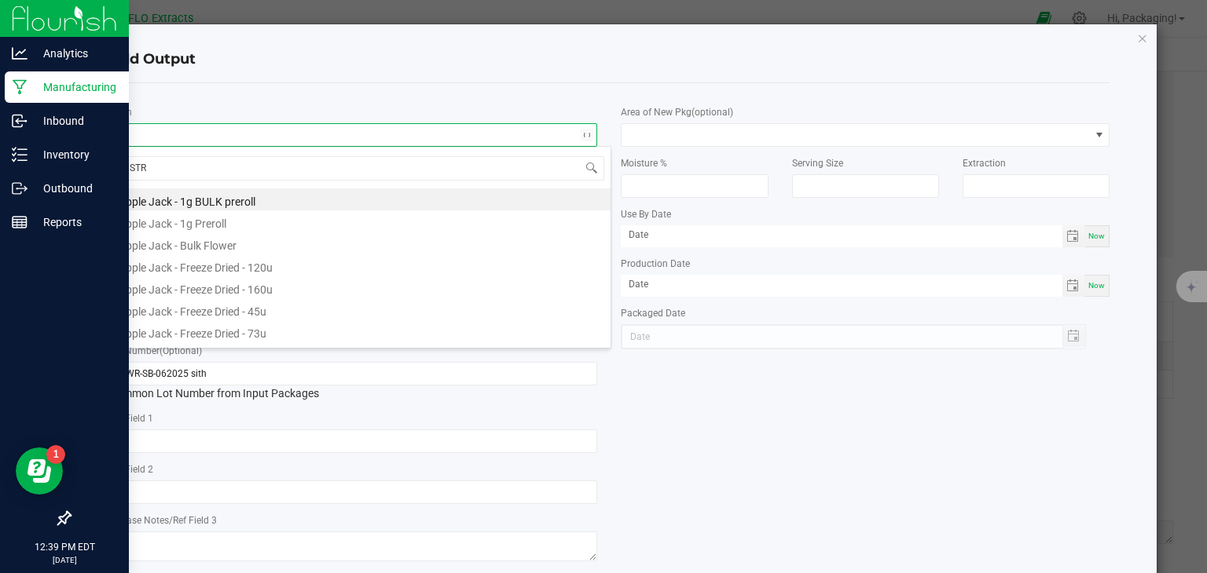
type input "STRA"
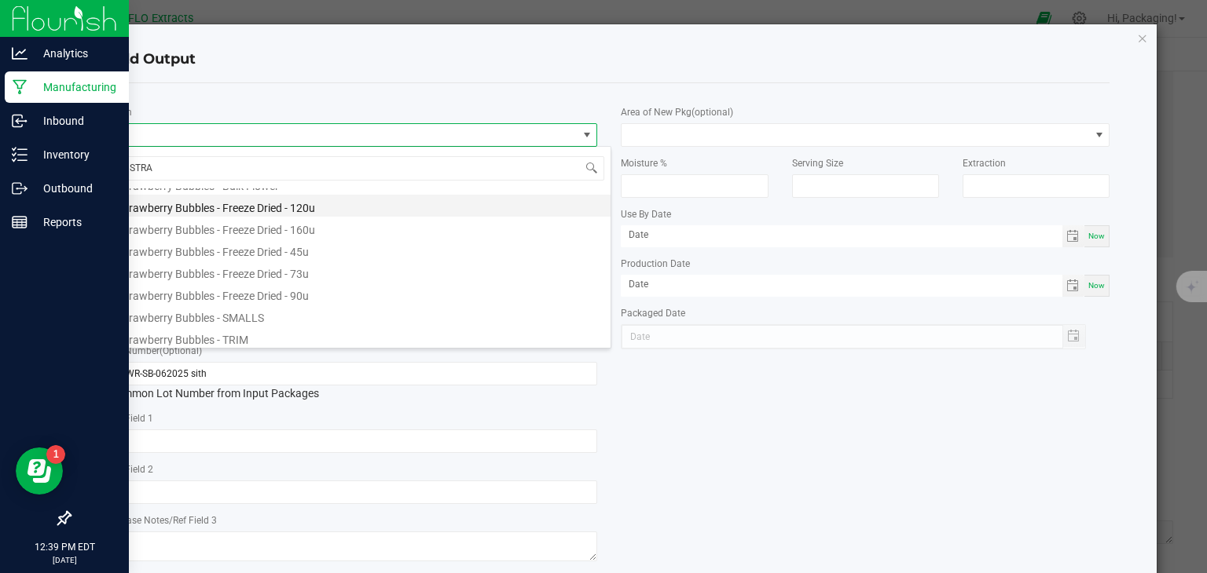
scroll to position [44, 0]
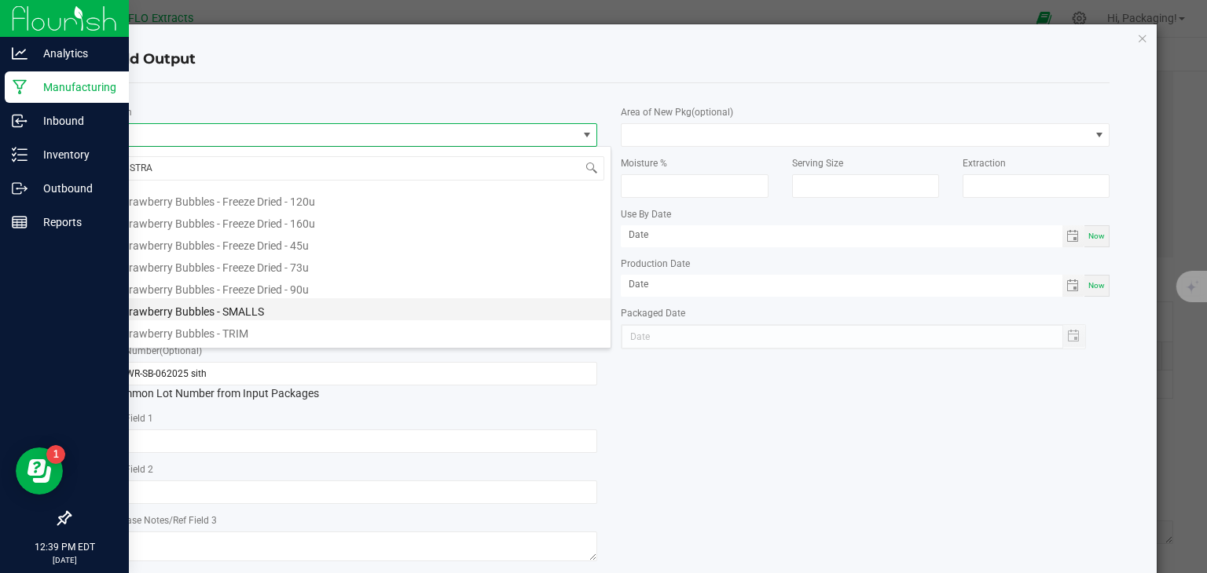
click at [248, 306] on li "Strawberry Bubbles - SMALLS" at bounding box center [359, 309] width 501 height 22
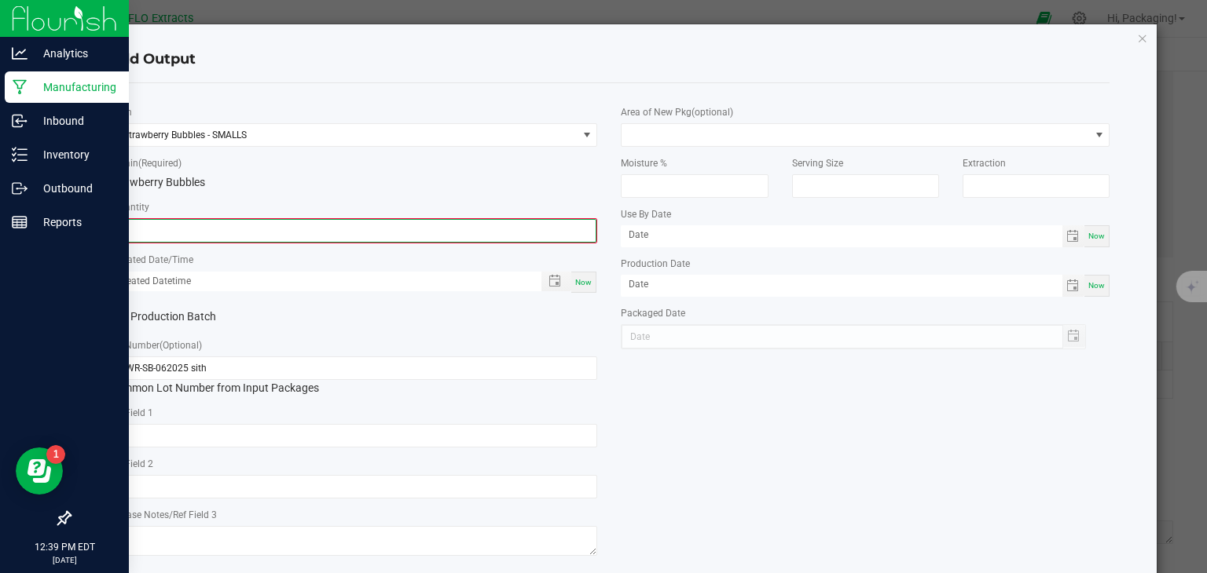
click at [188, 227] on input "0" at bounding box center [353, 231] width 485 height 22
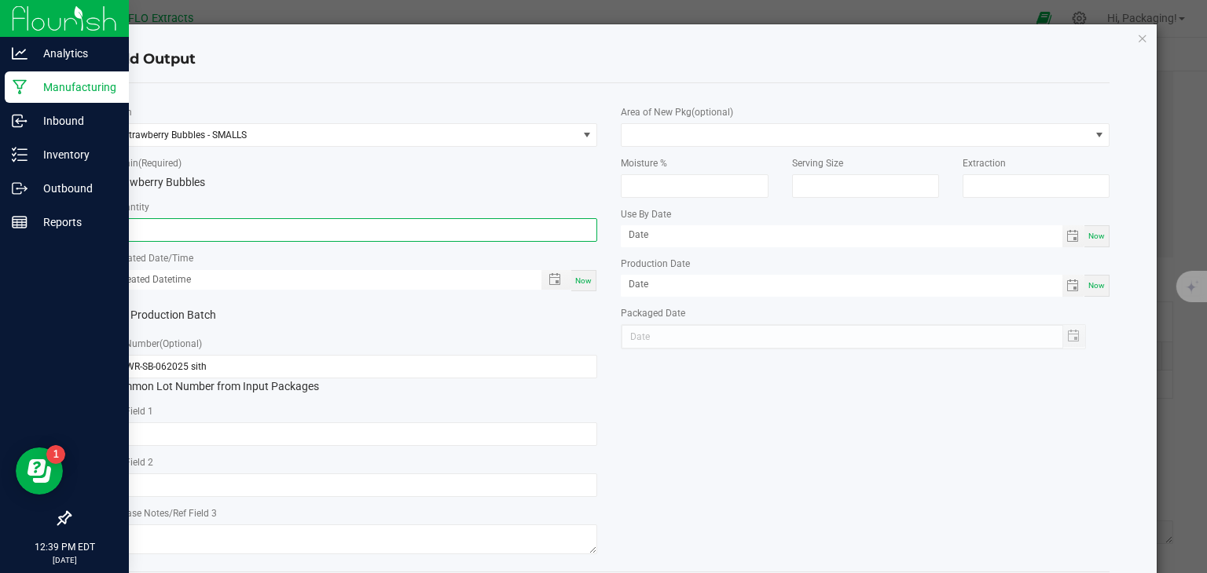
type input "49.0000 g"
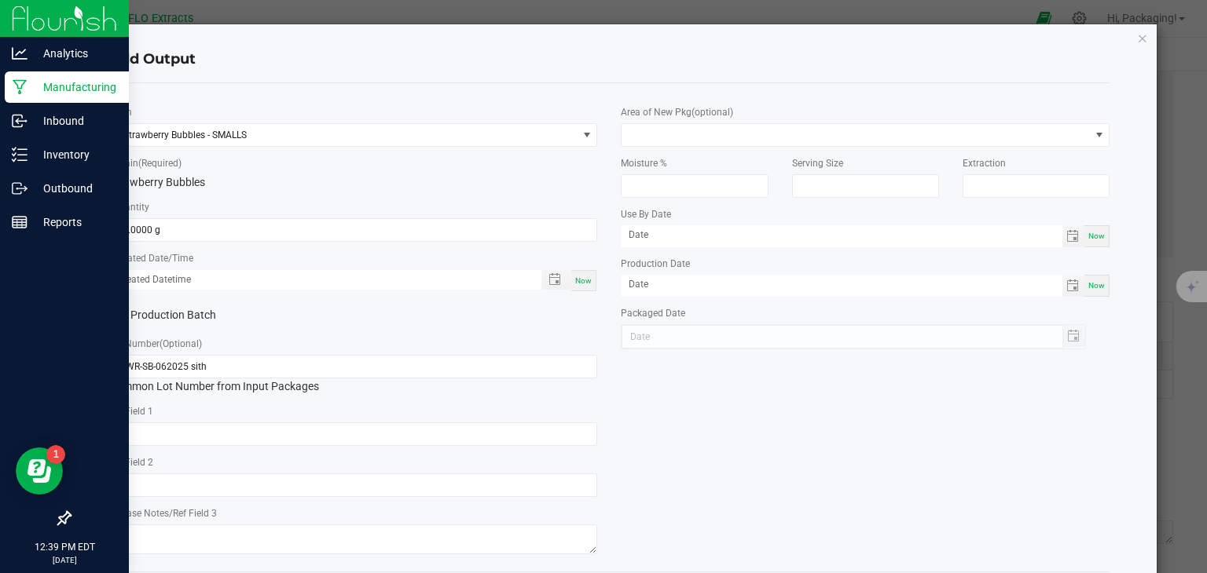
click at [578, 280] on span "Now" at bounding box center [583, 280] width 16 height 9
type input "[DATE] 12:39 PM"
type input "[DATE]"
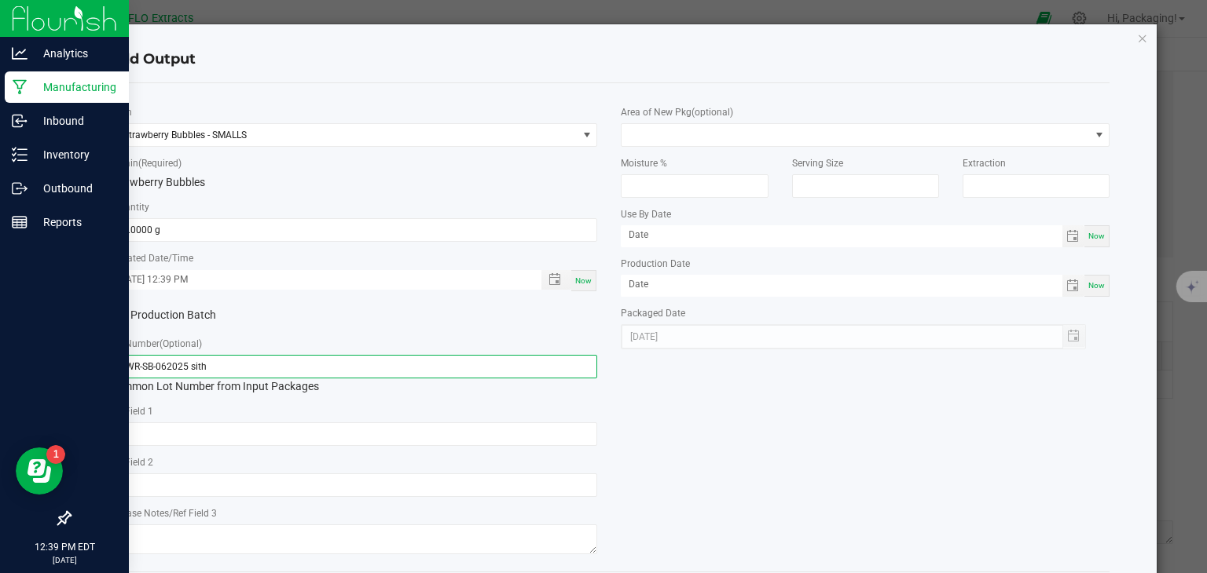
click at [139, 366] on input "FLWR-SB-062025 sith" at bounding box center [353, 367] width 489 height 24
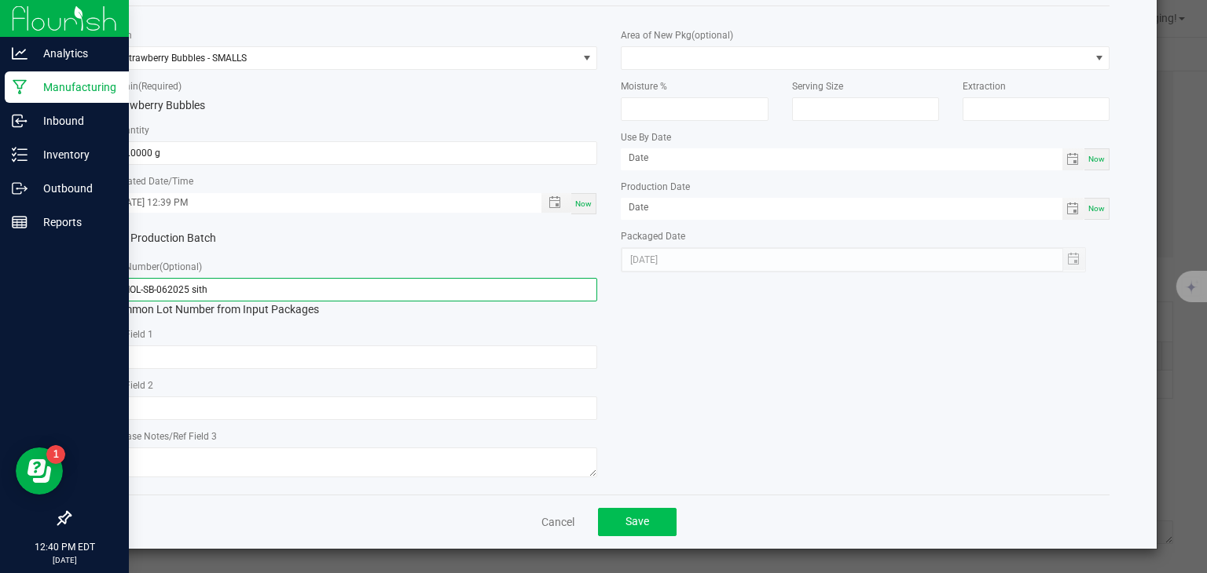
type input "SMOL-SB-062025 sith"
click at [643, 522] on span "Save" at bounding box center [637, 521] width 24 height 13
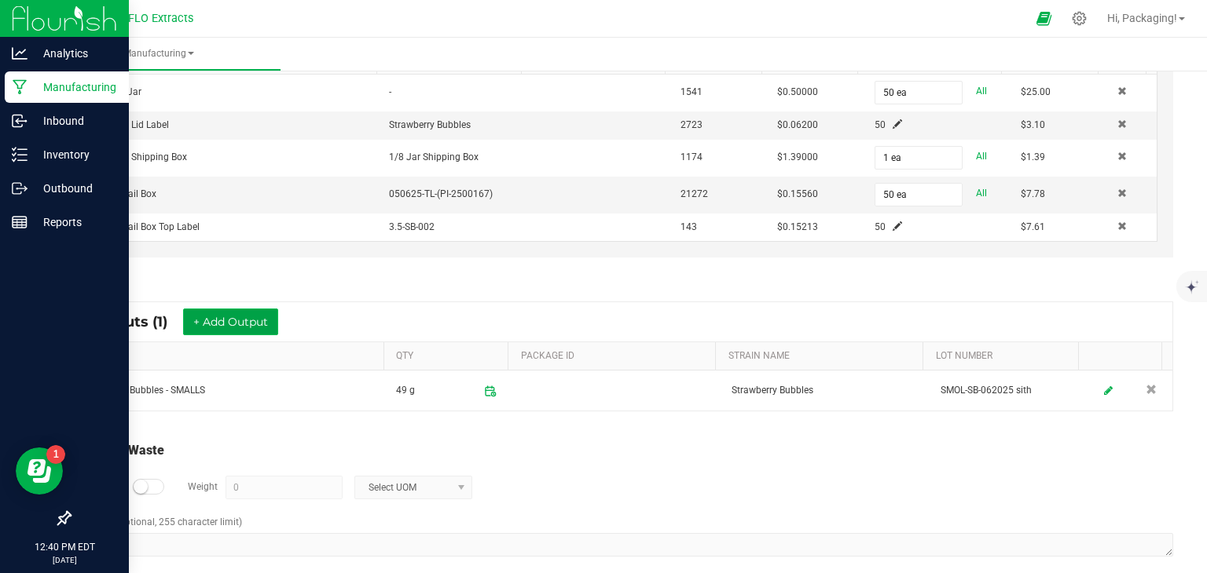
click at [235, 320] on button "+ Add Output" at bounding box center [230, 322] width 95 height 27
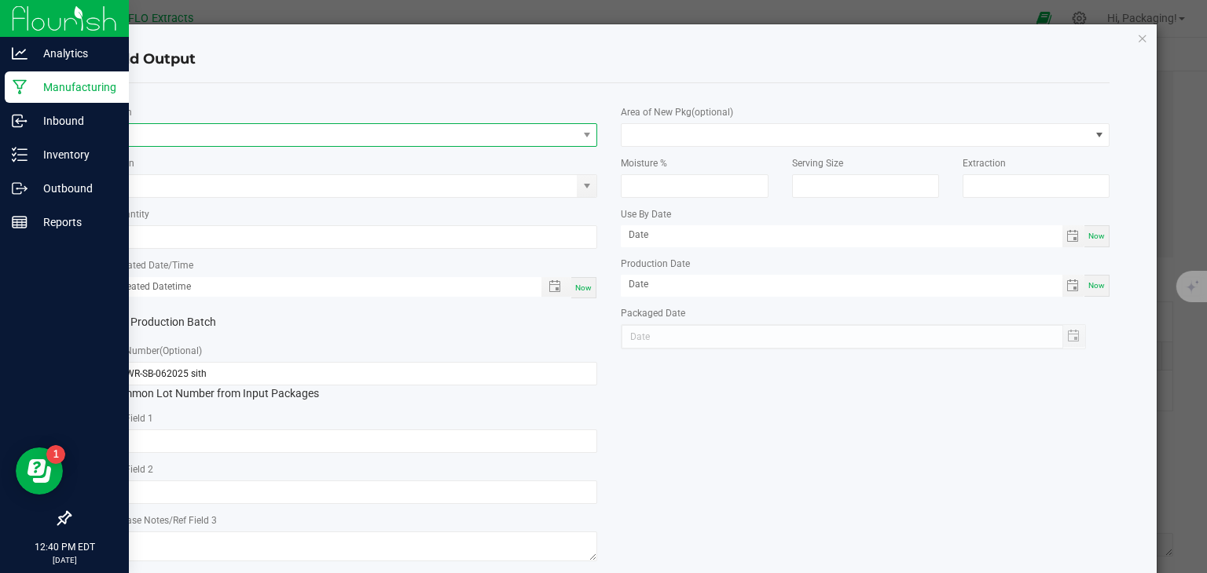
click at [211, 134] on span "NO DATA FOUND" at bounding box center [343, 135] width 467 height 22
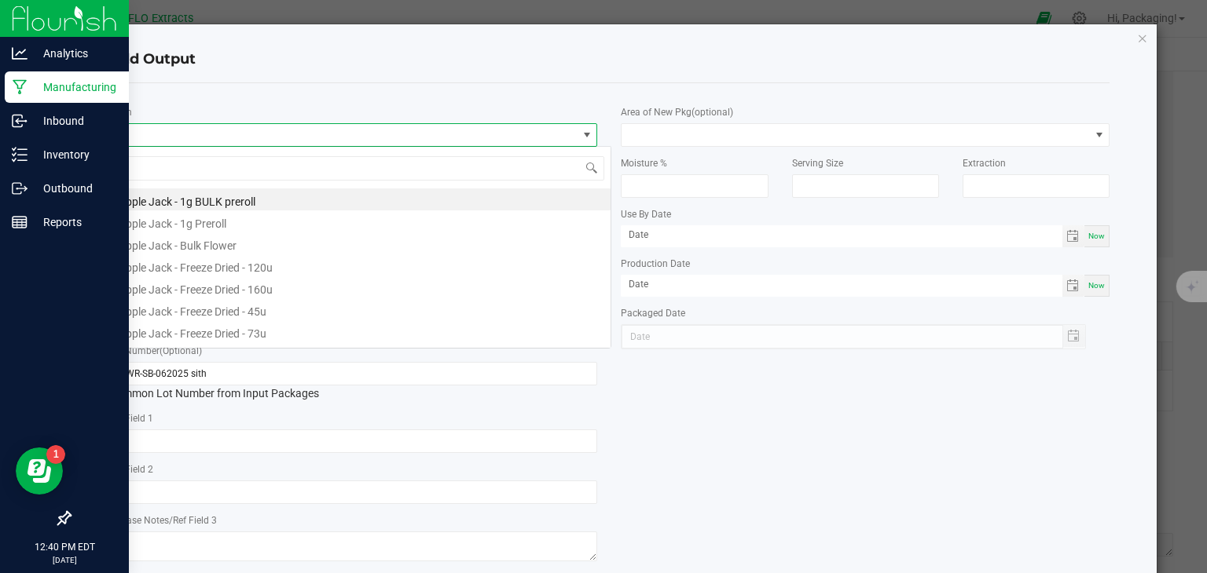
scroll to position [23, 483]
type input "STRAW"
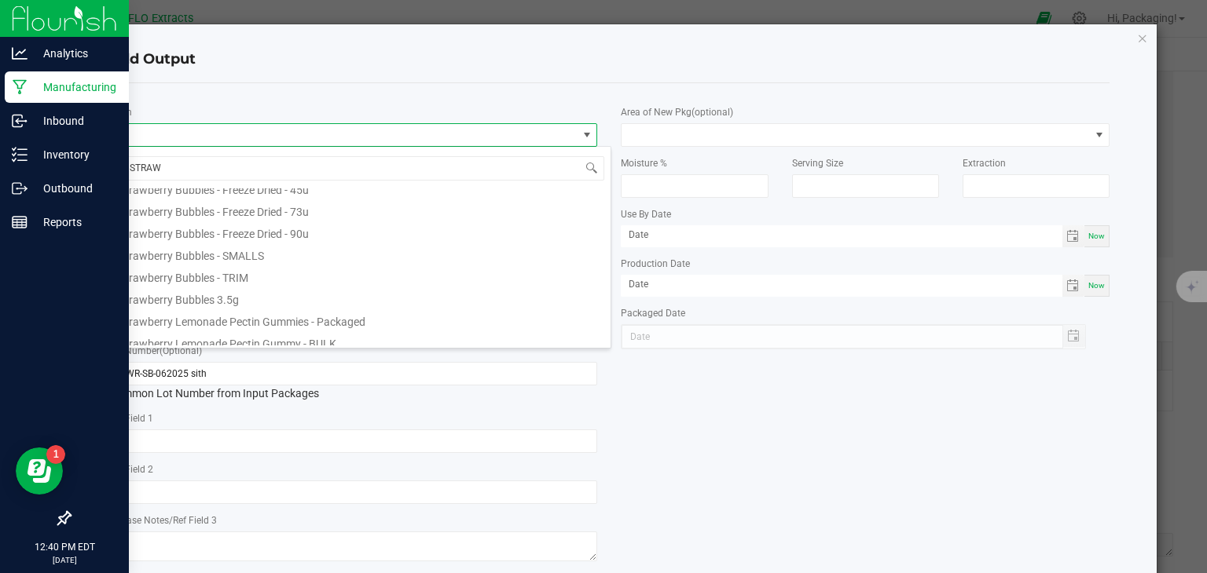
scroll to position [101, 0]
click at [283, 302] on li "Strawberry Bubbles 3.5g" at bounding box center [359, 297] width 501 height 22
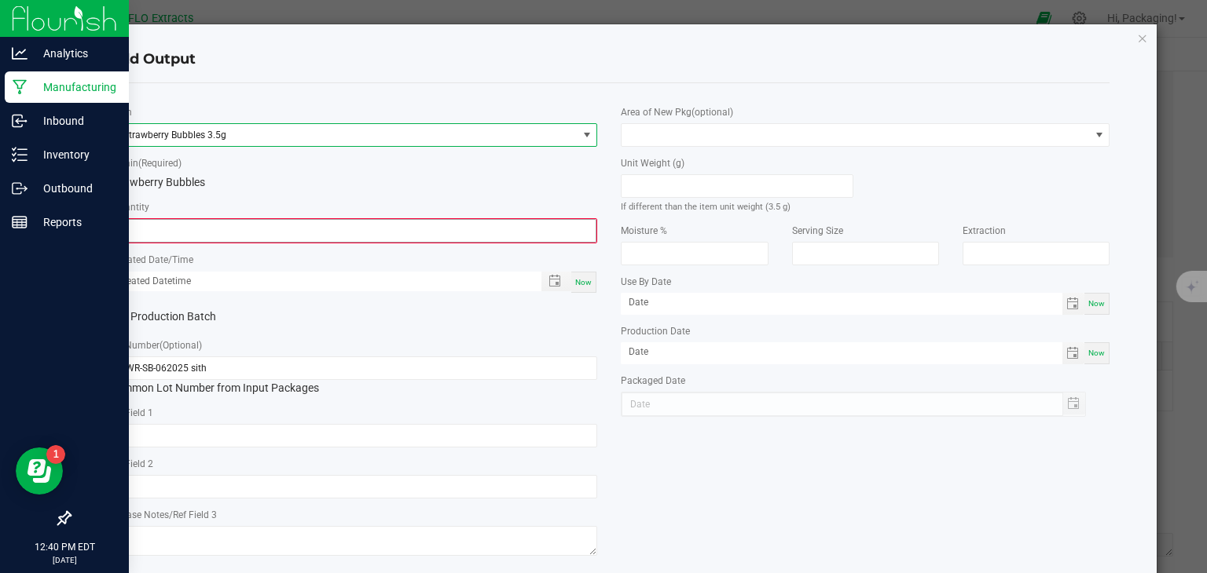
click at [202, 226] on input "0" at bounding box center [353, 231] width 485 height 22
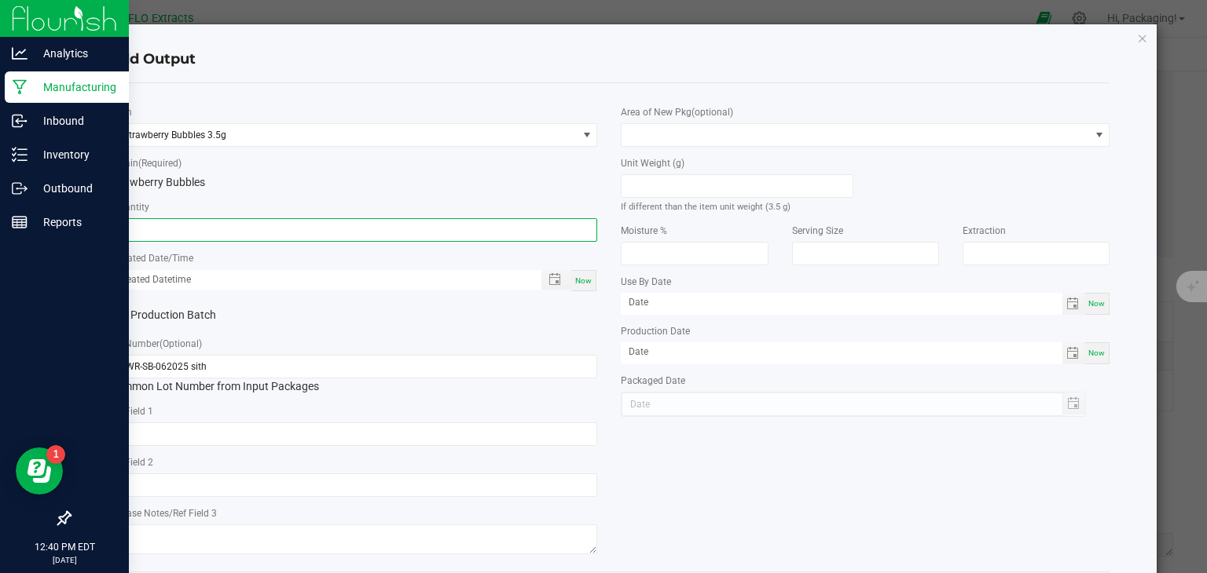
type input "50 ea"
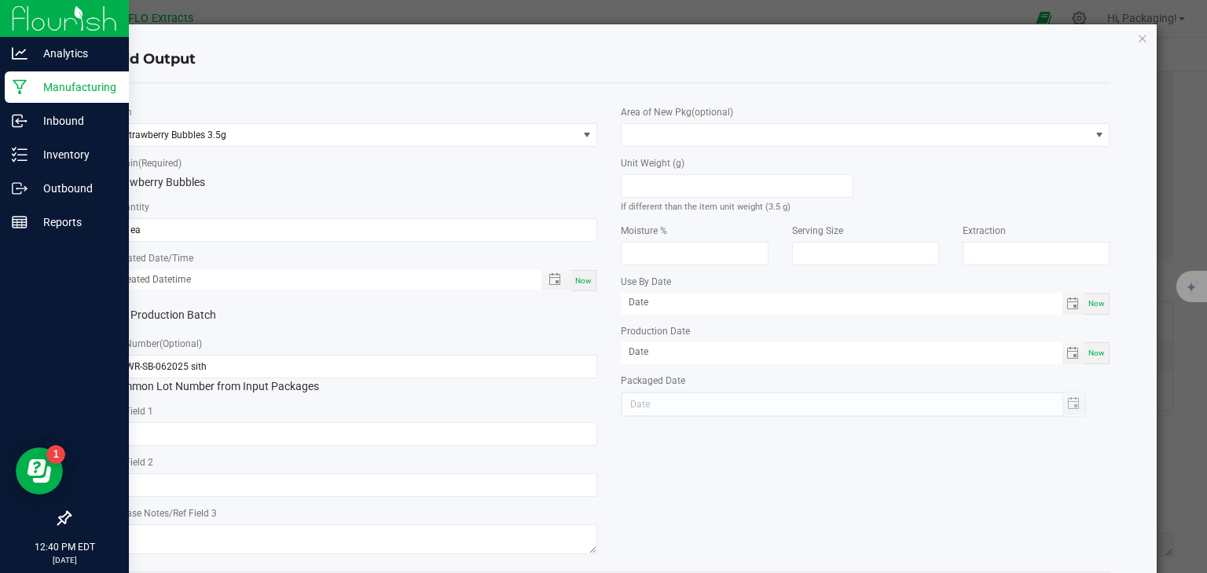
click at [579, 279] on span "Now" at bounding box center [583, 280] width 16 height 9
type input "[DATE] 12:40 PM"
type input "[DATE]"
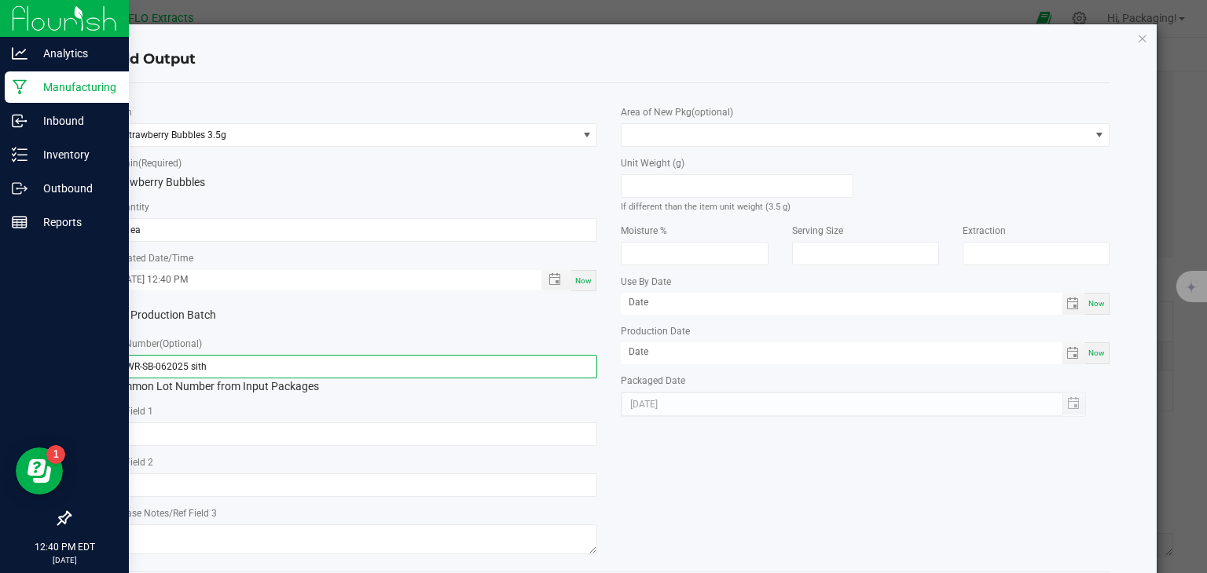
click at [136, 365] on input "FLWR-SB-062025 sith" at bounding box center [353, 367] width 489 height 24
click at [224, 361] on input "F-SB-062025 sith" at bounding box center [353, 367] width 489 height 24
type input "F"
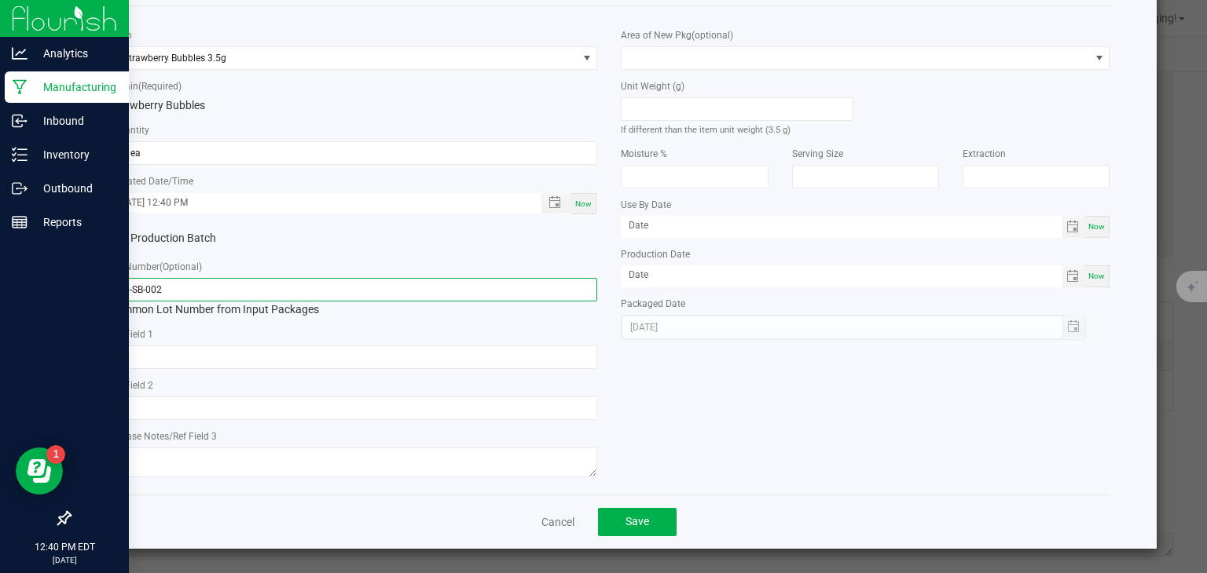
scroll to position [77, 0]
type input "3.5-SB-002"
click at [631, 518] on span "Save" at bounding box center [637, 521] width 24 height 13
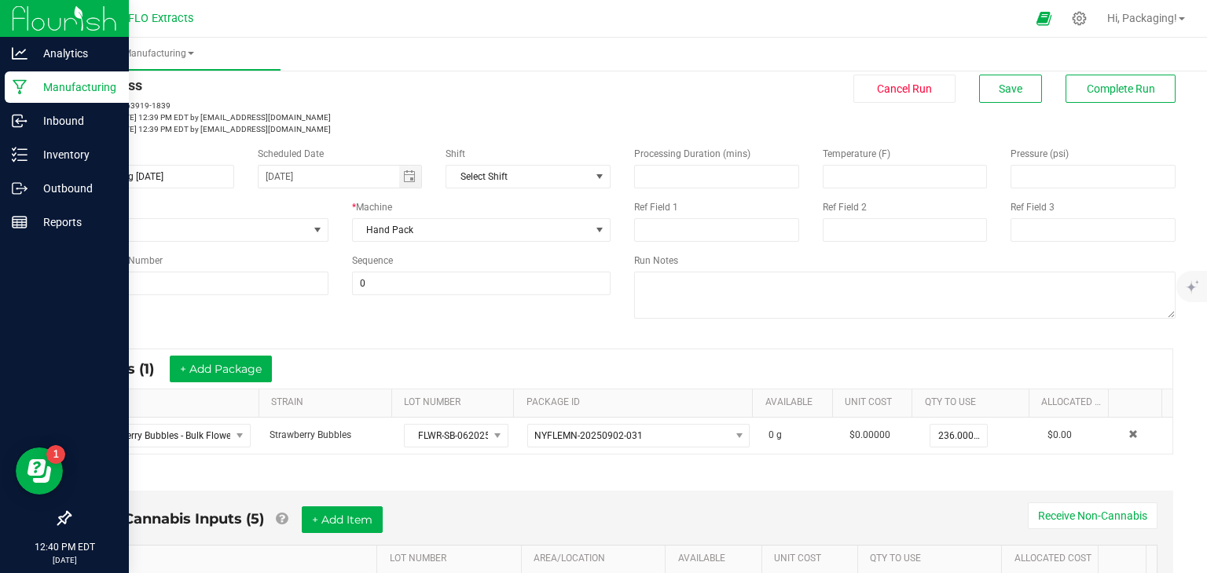
scroll to position [0, 0]
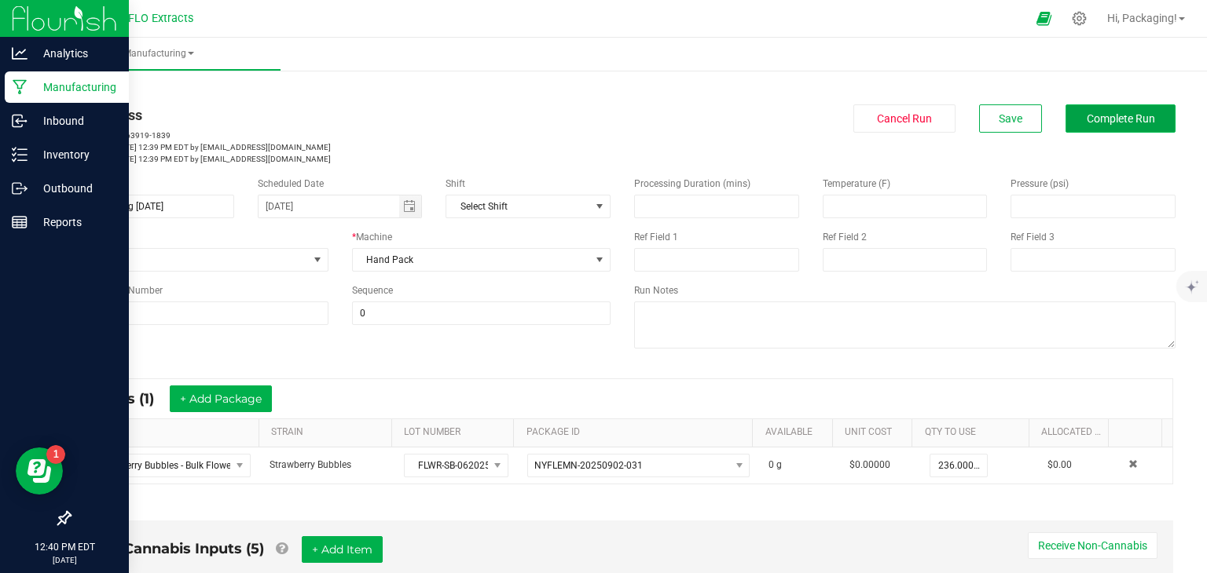
click at [1086, 123] on span "Complete Run" at bounding box center [1120, 118] width 68 height 13
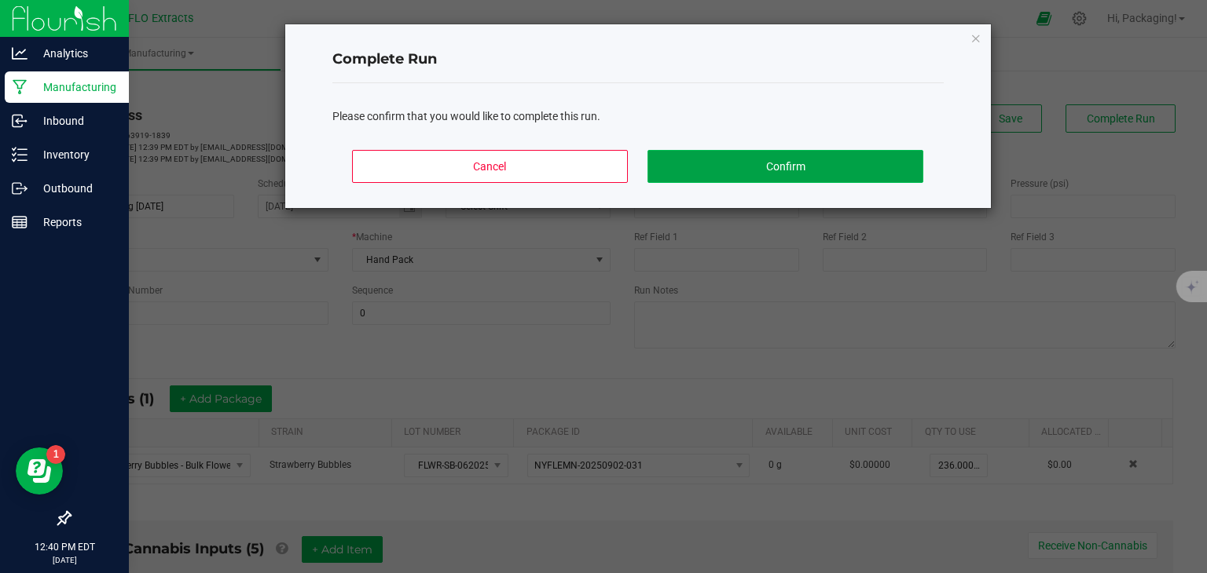
click at [801, 167] on button "Confirm" at bounding box center [784, 166] width 275 height 33
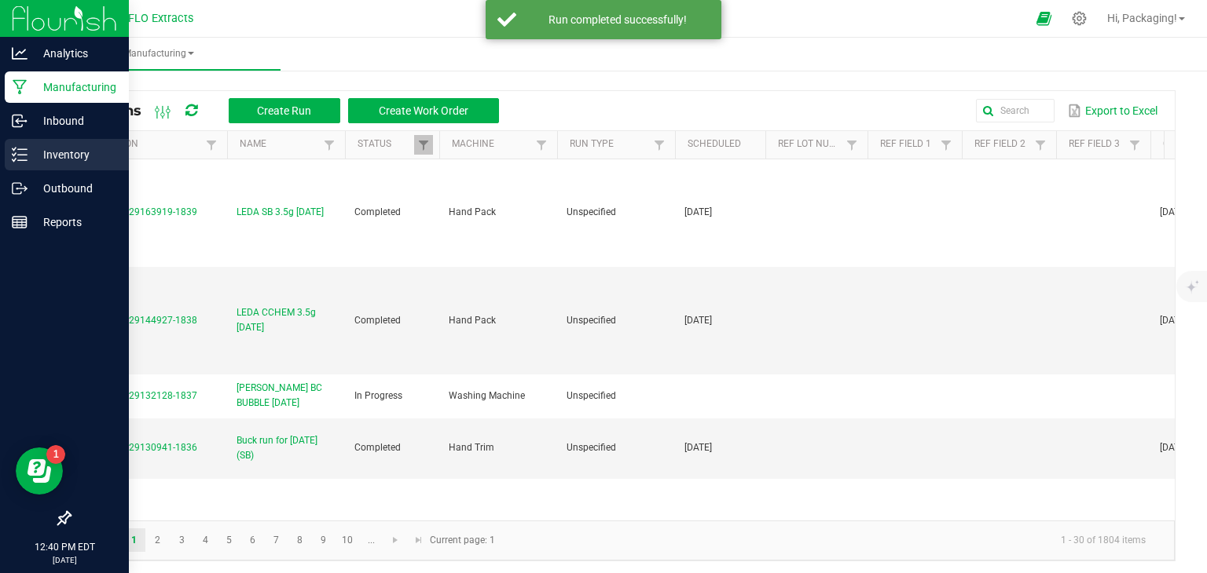
click at [75, 152] on p "Inventory" at bounding box center [74, 154] width 94 height 19
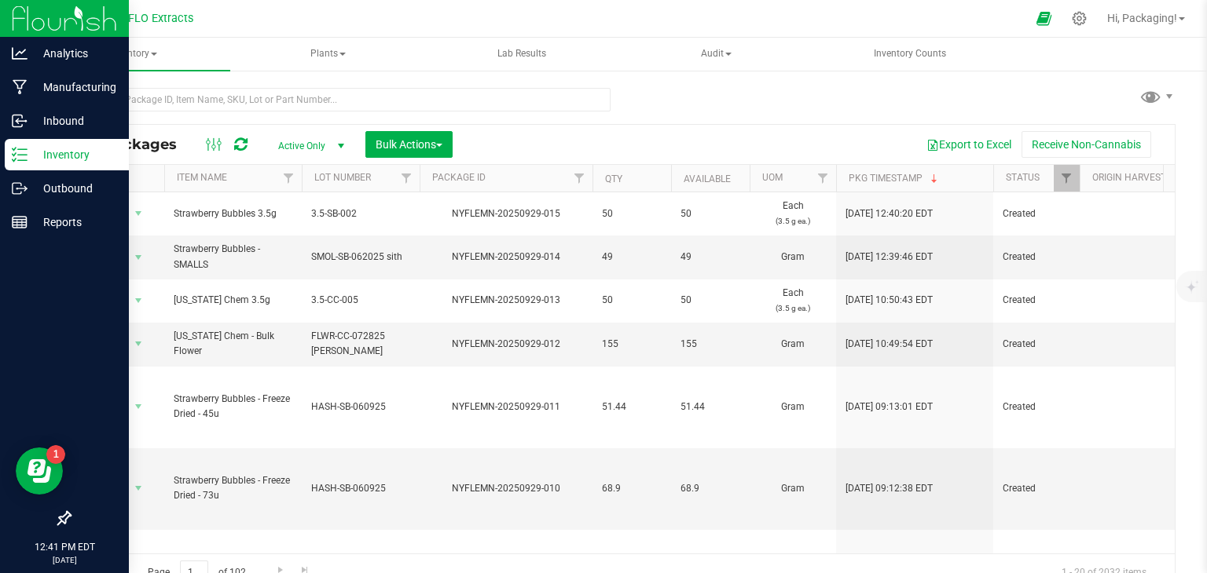
click at [75, 152] on p "Inventory" at bounding box center [74, 154] width 94 height 19
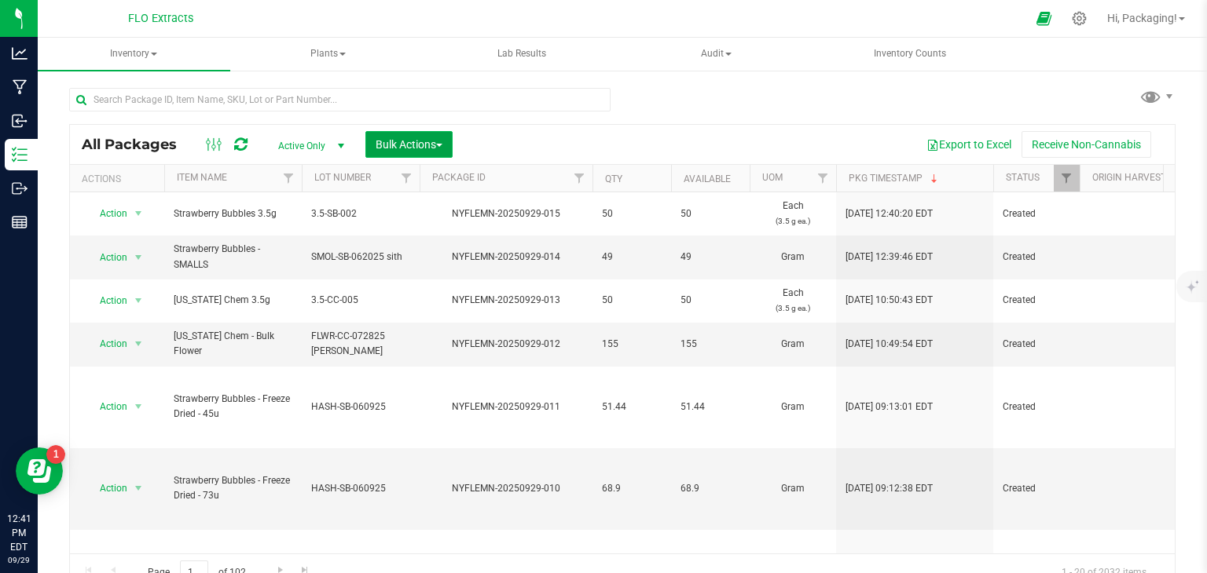
click at [434, 144] on span "Bulk Actions" at bounding box center [408, 144] width 67 height 13
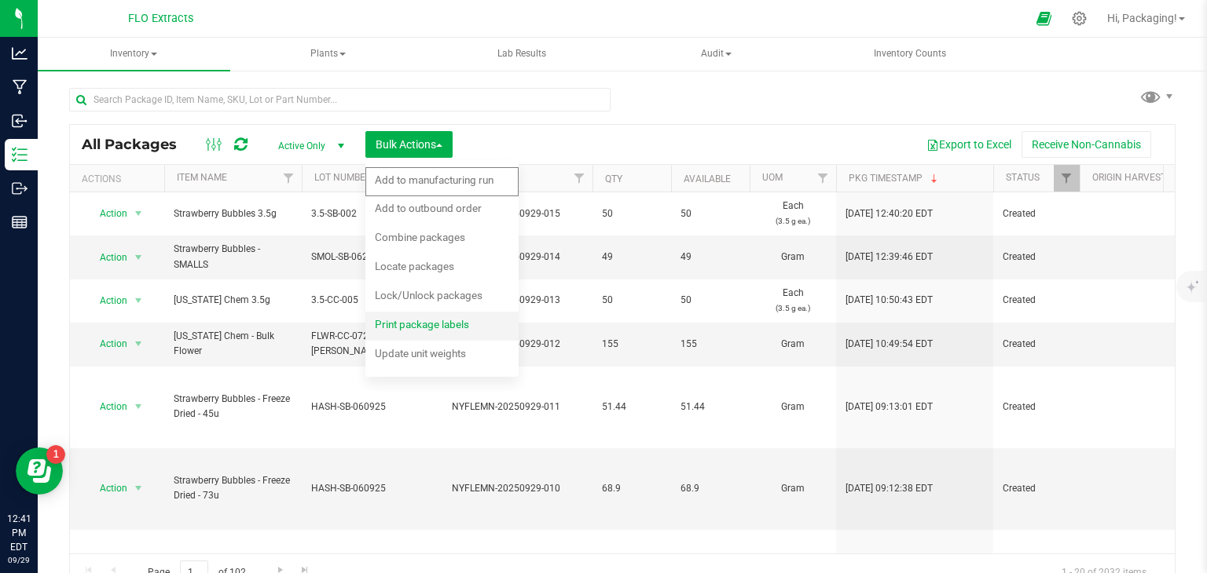
click at [426, 320] on span "Print package labels" at bounding box center [422, 324] width 94 height 13
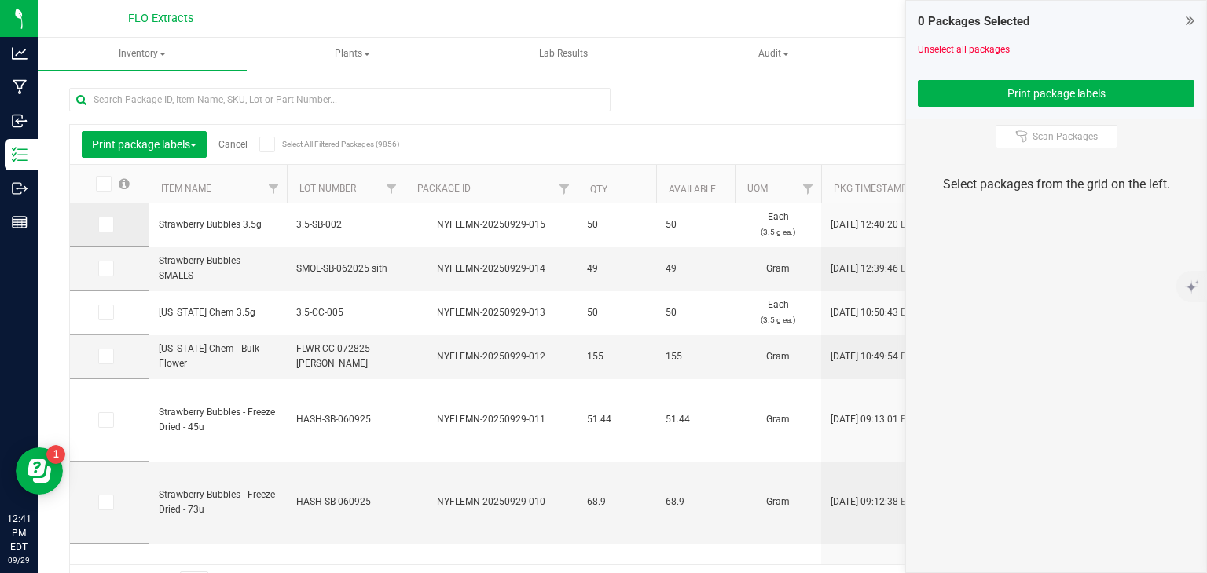
click at [106, 225] on icon at bounding box center [105, 225] width 10 height 0
click at [0, 0] on input "checkbox" at bounding box center [0, 0] width 0 height 0
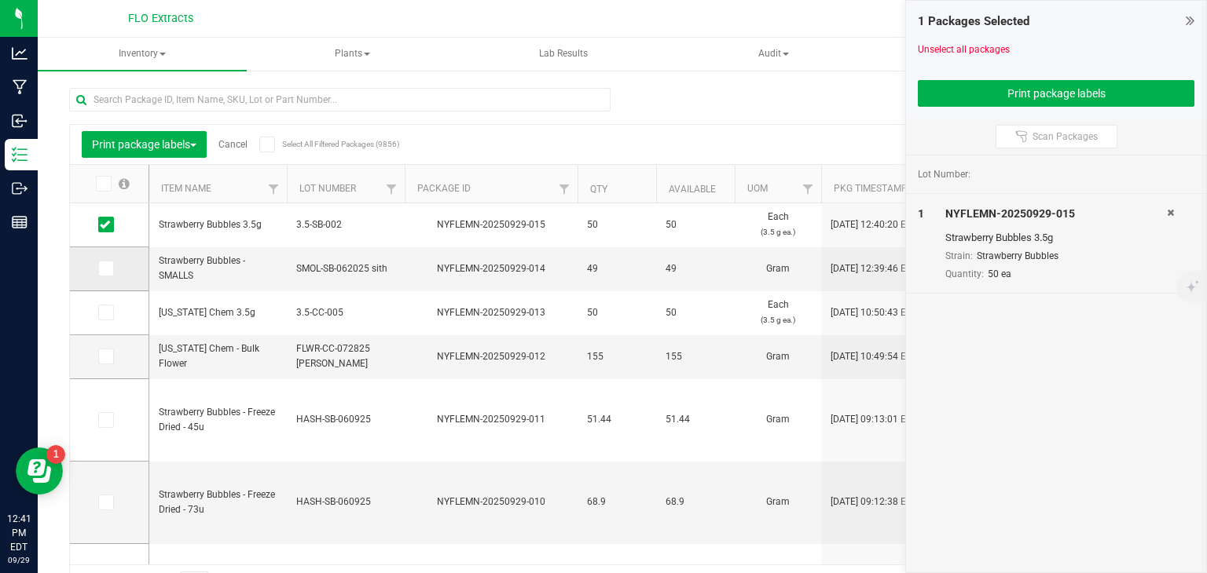
click at [108, 262] on span at bounding box center [106, 269] width 16 height 16
click at [0, 0] on input "checkbox" at bounding box center [0, 0] width 0 height 0
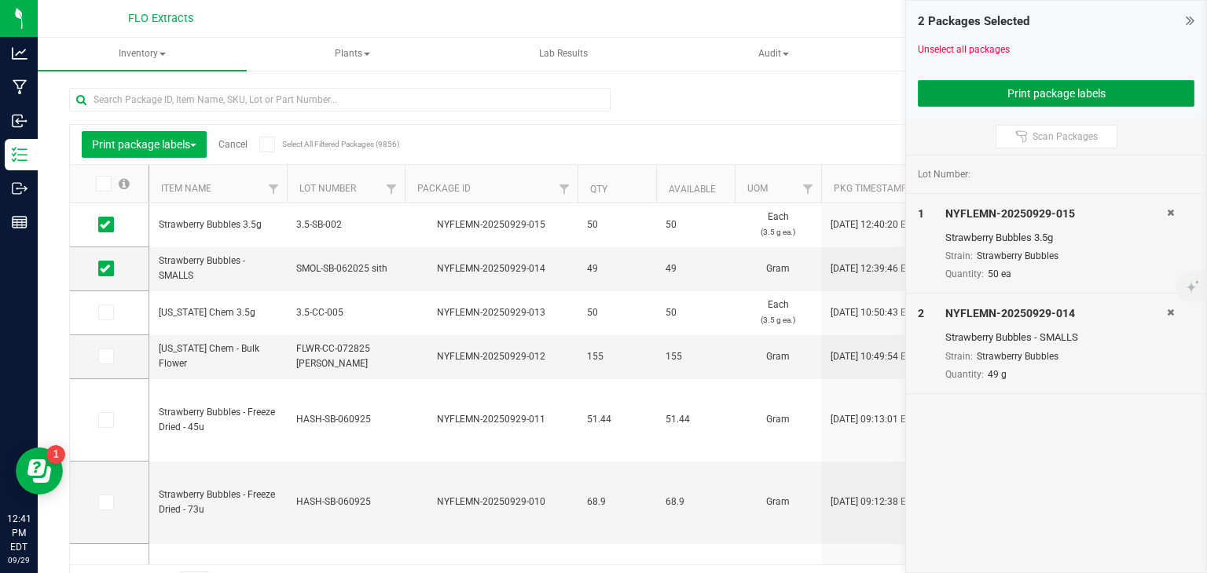
click at [1014, 90] on button "Print package labels" at bounding box center [1055, 93] width 276 height 27
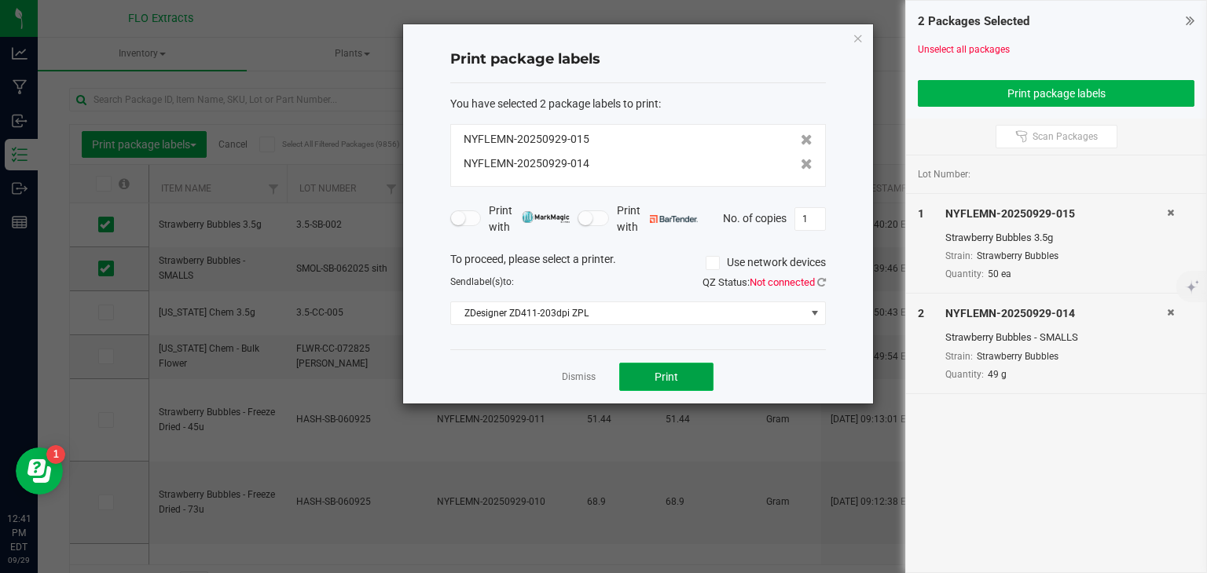
click at [692, 378] on button "Print" at bounding box center [666, 377] width 94 height 28
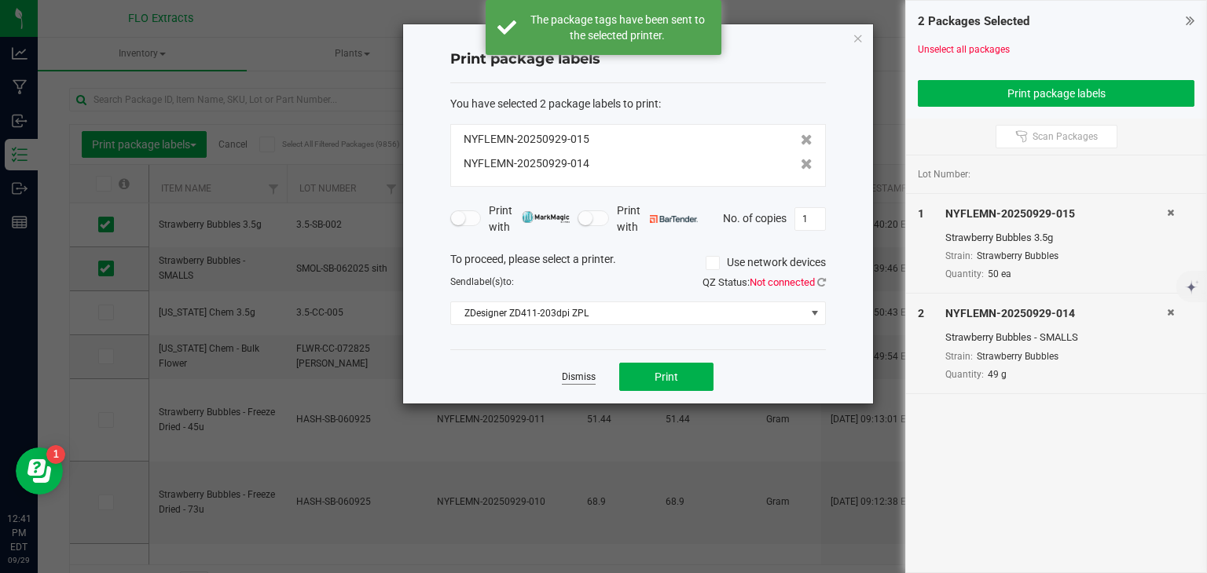
click at [577, 378] on link "Dismiss" at bounding box center [579, 377] width 34 height 13
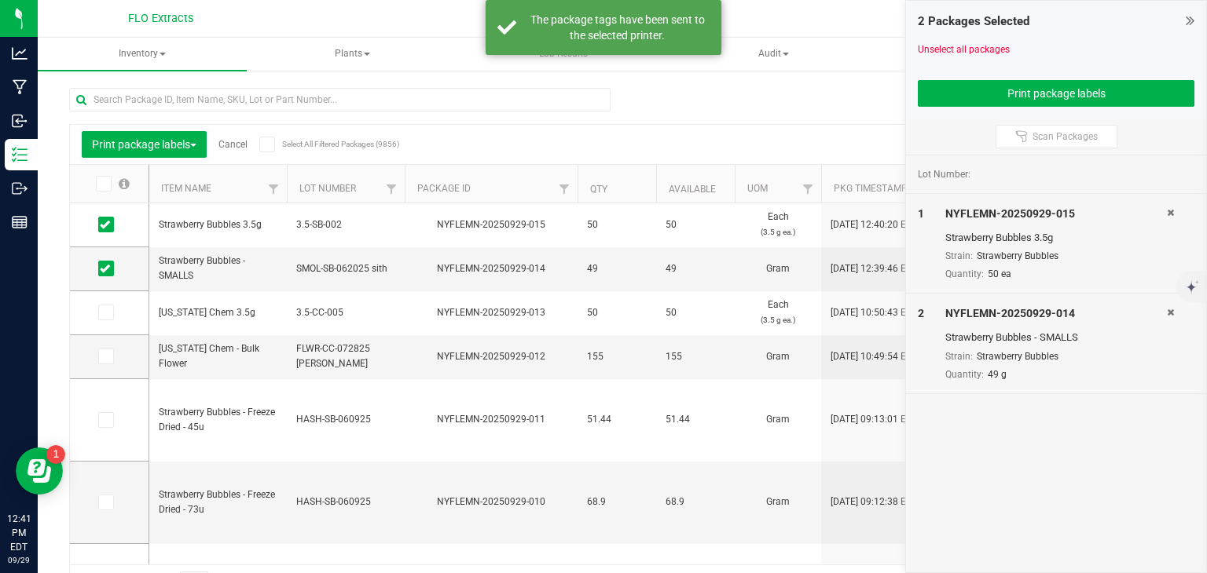
click at [239, 145] on link "Cancel" at bounding box center [232, 144] width 29 height 11
